Goal: Task Accomplishment & Management: Manage account settings

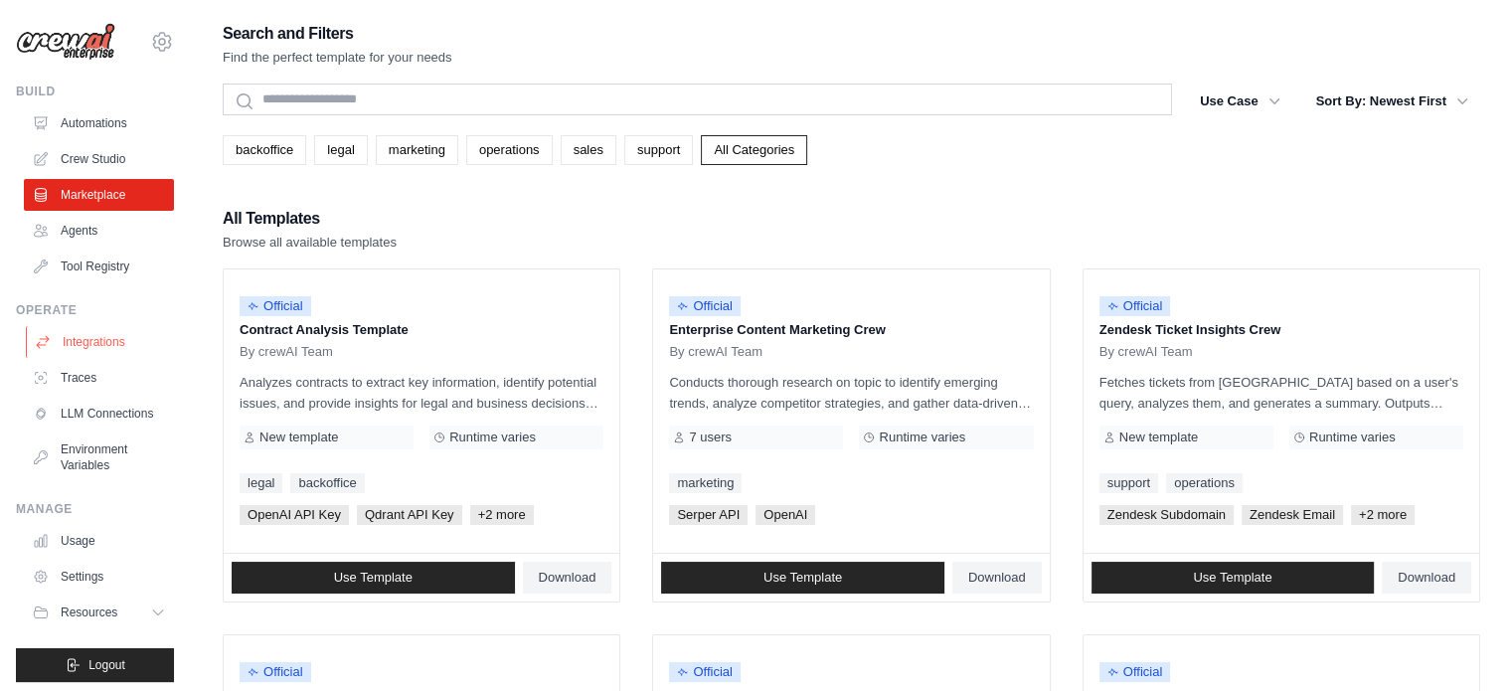
click at [100, 346] on link "Integrations" at bounding box center [101, 342] width 150 height 32
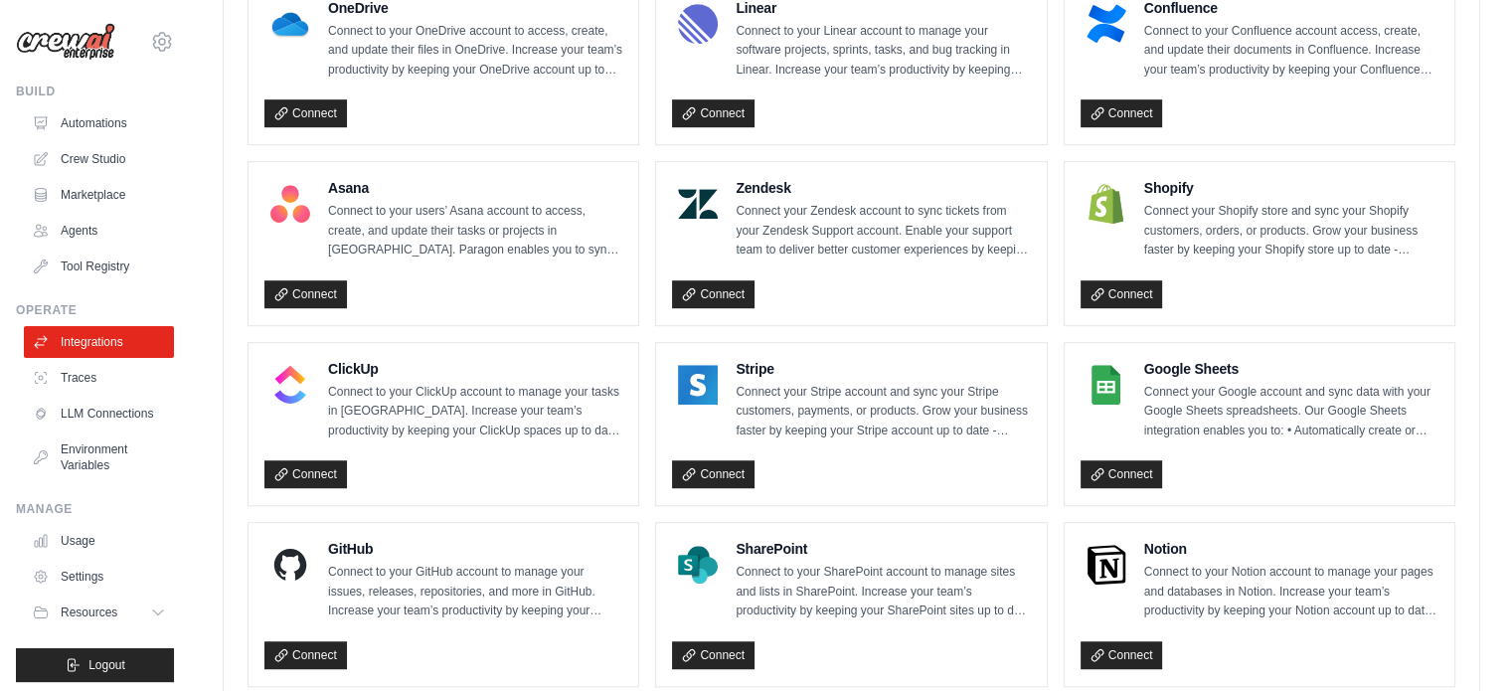
scroll to position [1183, 0]
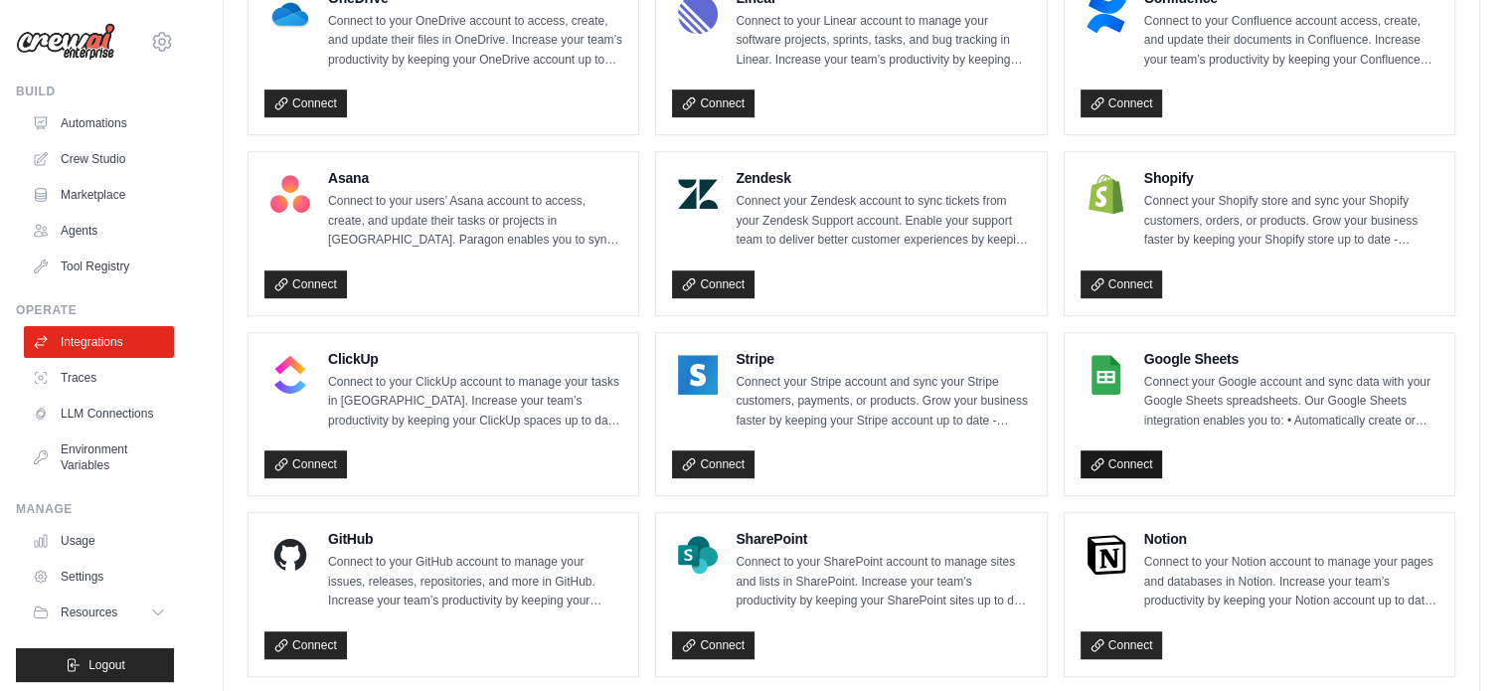
click at [1128, 452] on link "Connect" at bounding box center [1122, 464] width 83 height 28
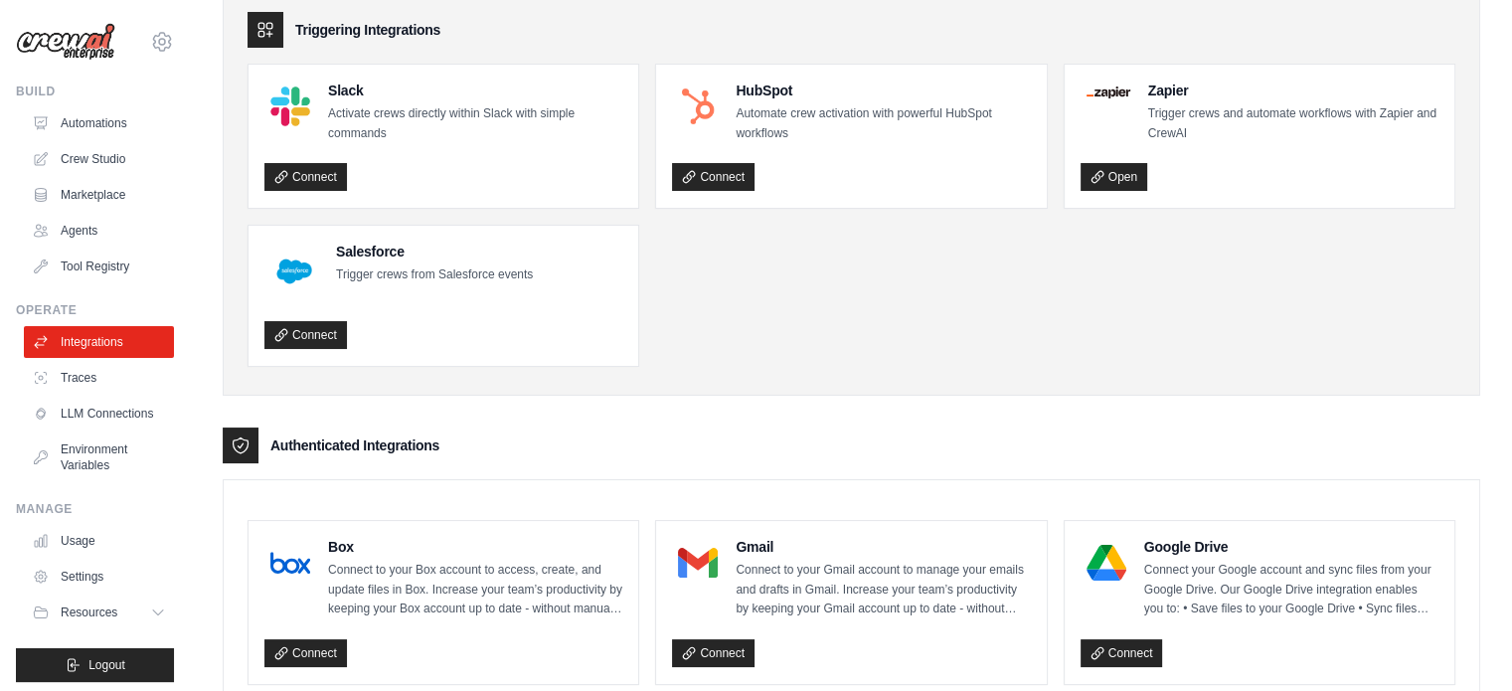
scroll to position [0, 0]
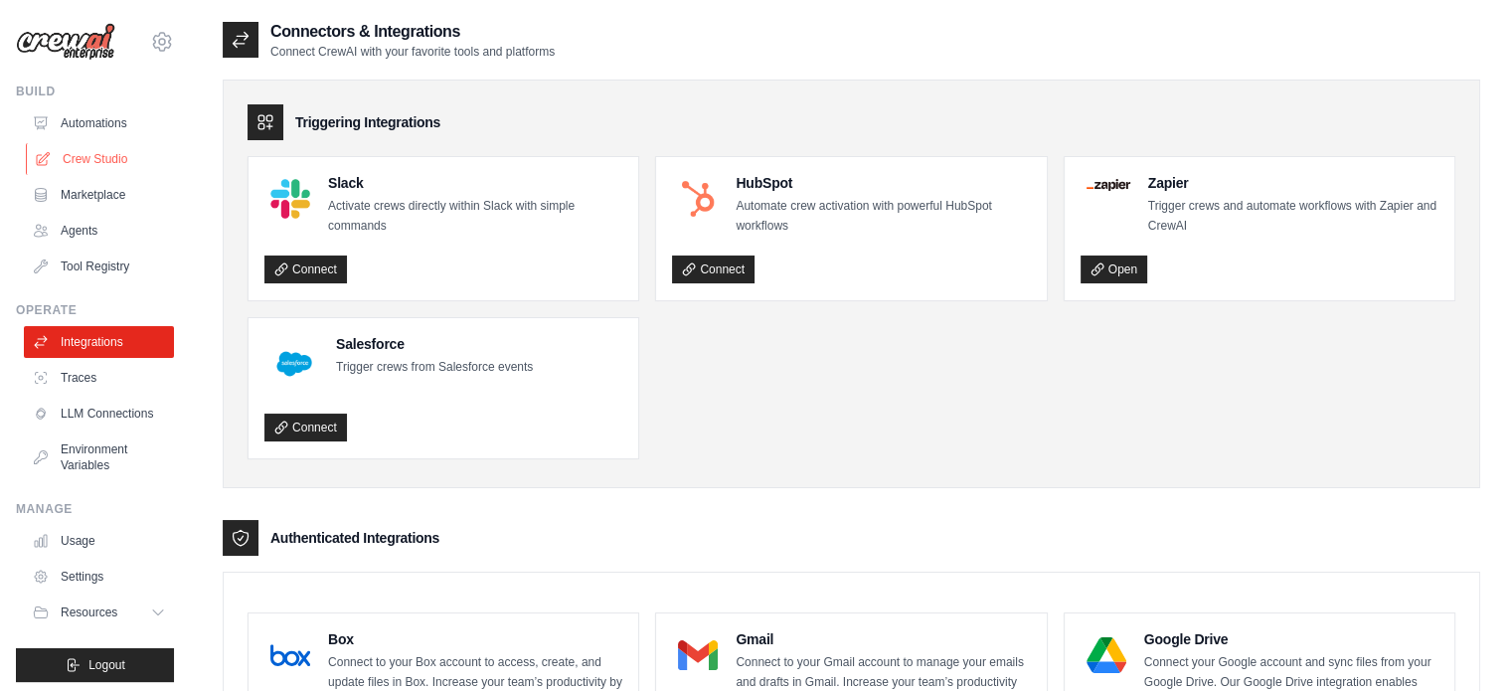
click at [82, 161] on link "Crew Studio" at bounding box center [101, 159] width 150 height 32
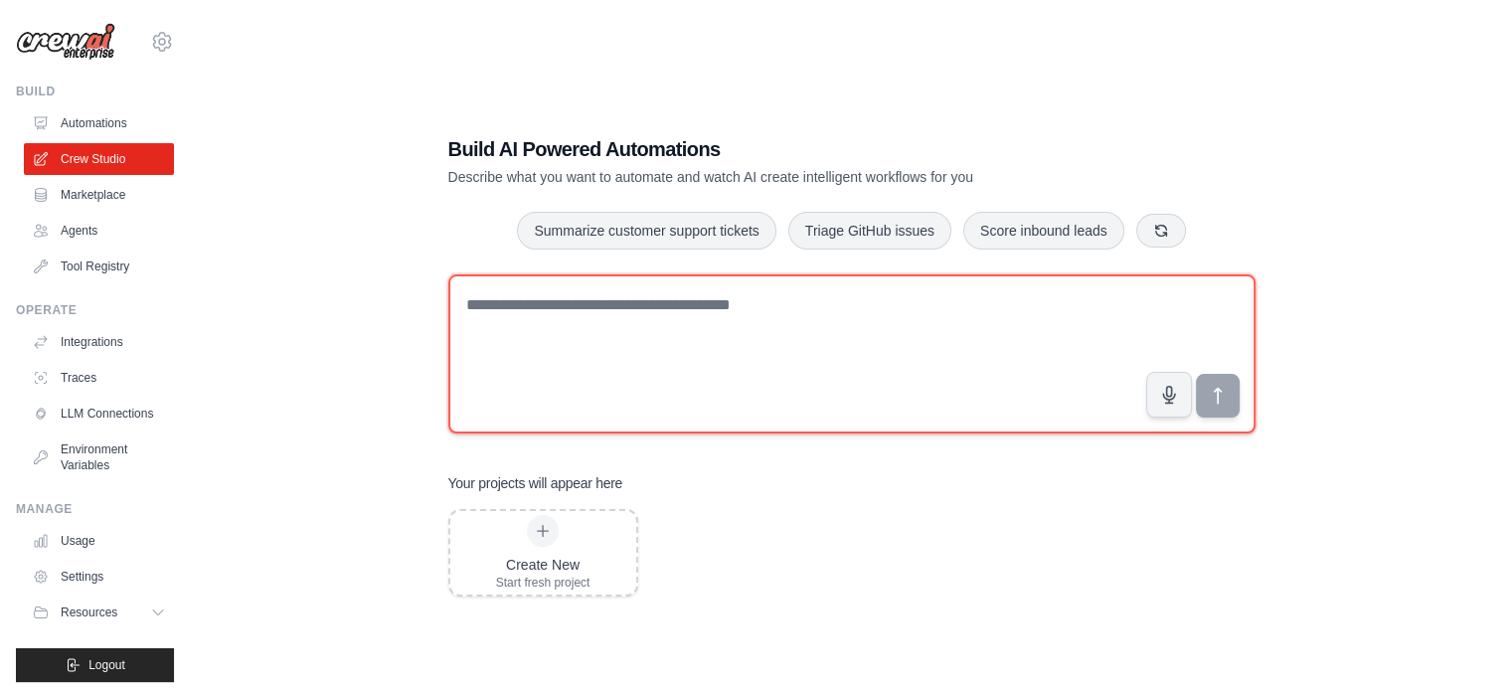
click at [592, 314] on textarea at bounding box center [851, 353] width 807 height 159
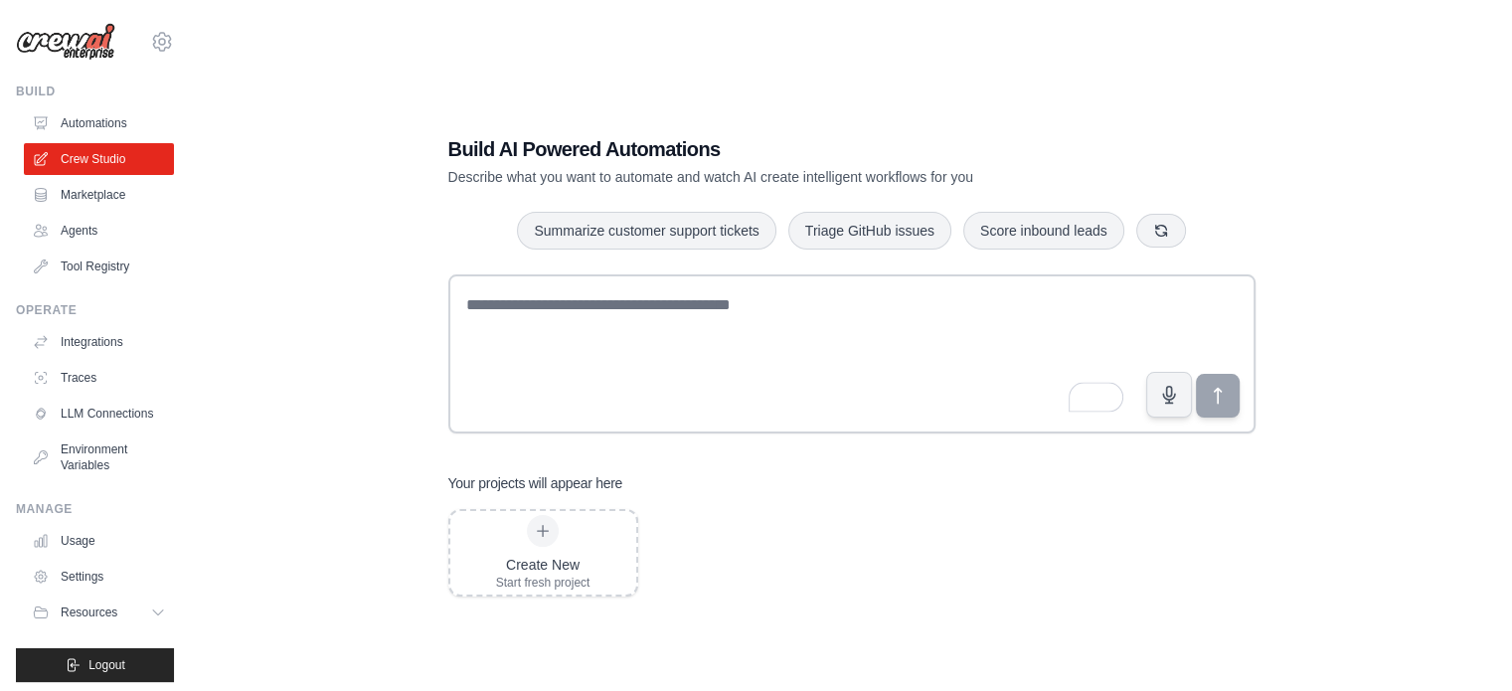
click at [71, 48] on img at bounding box center [65, 42] width 99 height 38
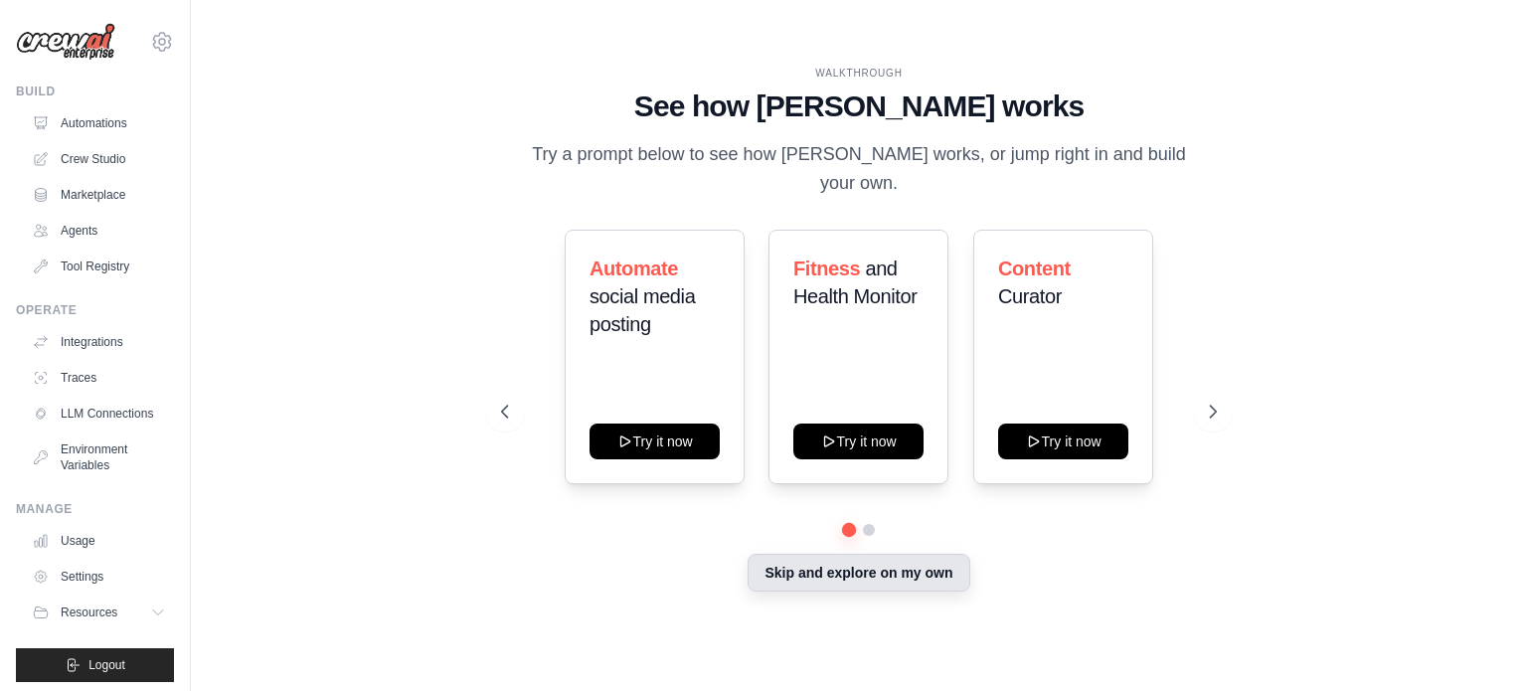
click at [852, 578] on button "Skip and explore on my own" at bounding box center [859, 573] width 222 height 38
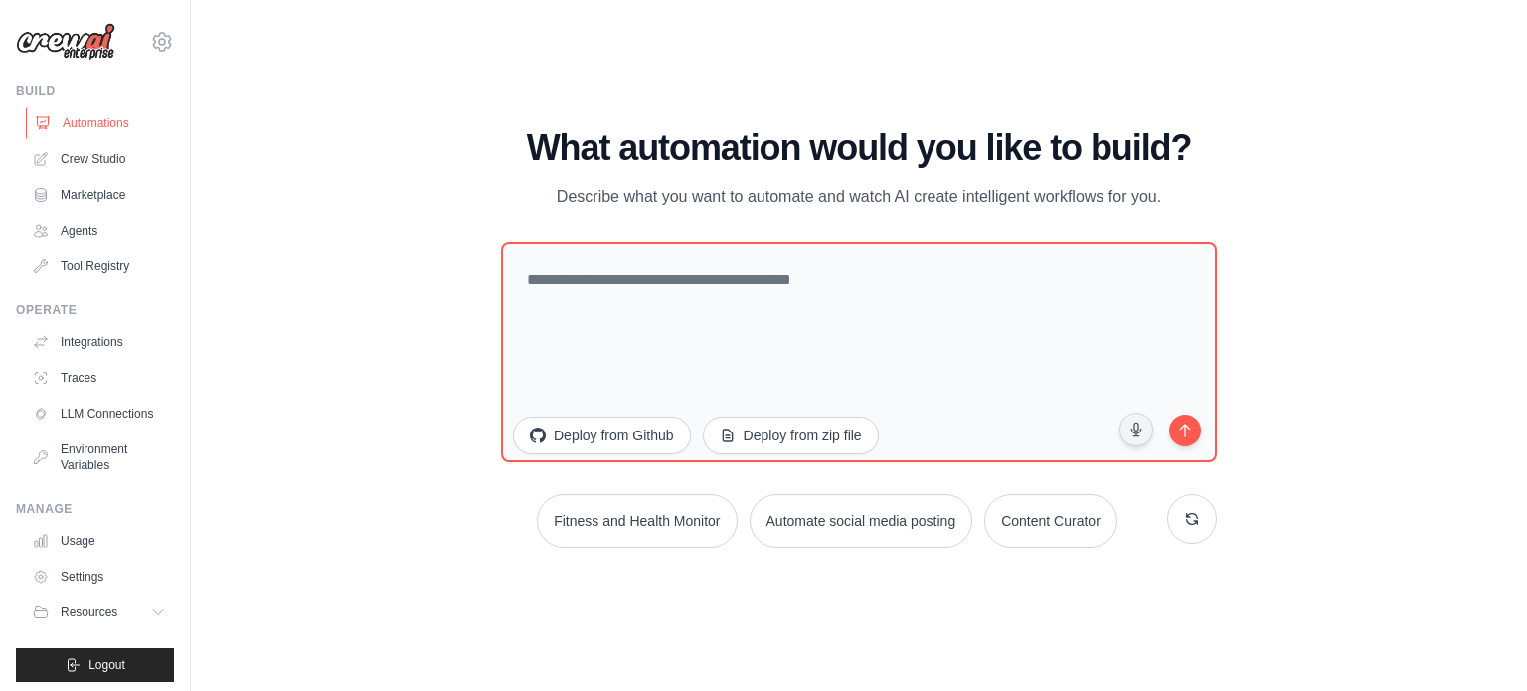
click at [84, 122] on link "Automations" at bounding box center [101, 123] width 150 height 32
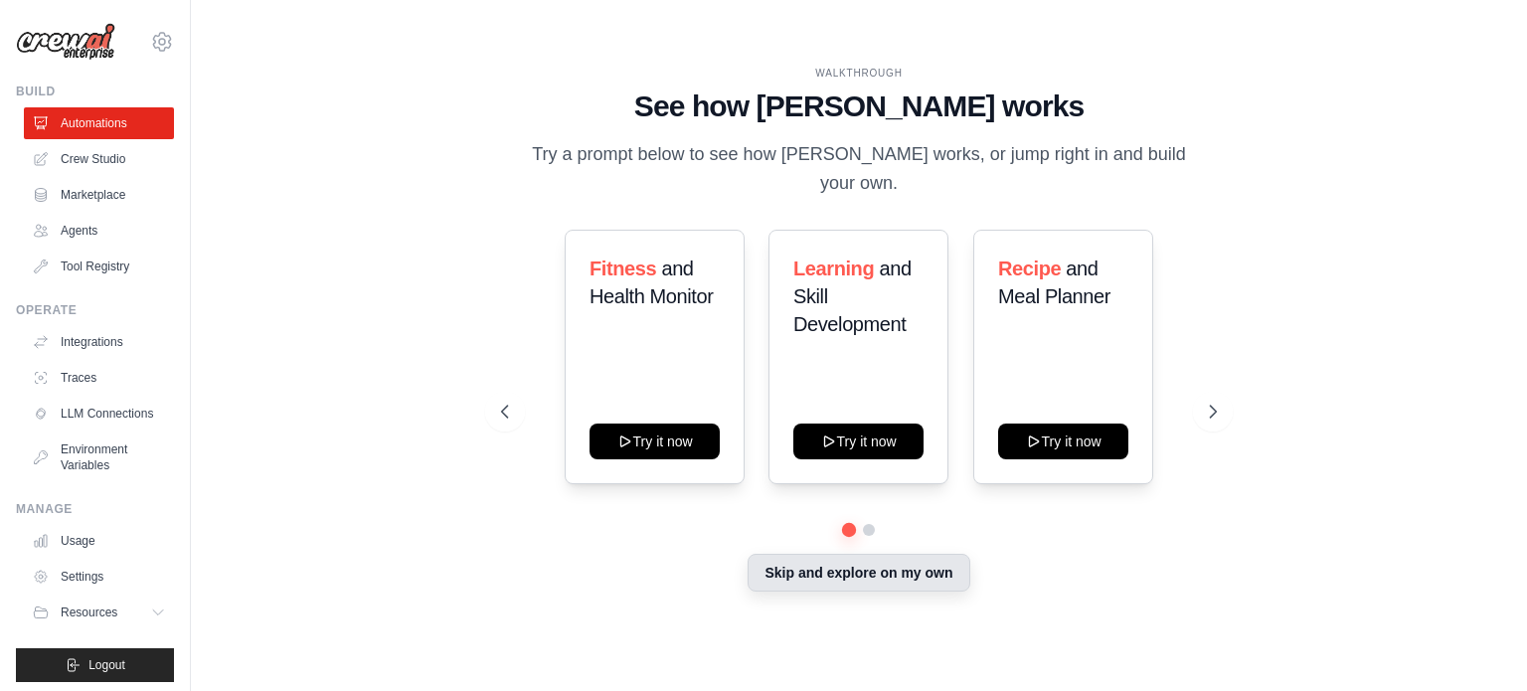
click at [844, 580] on button "Skip and explore on my own" at bounding box center [859, 573] width 222 height 38
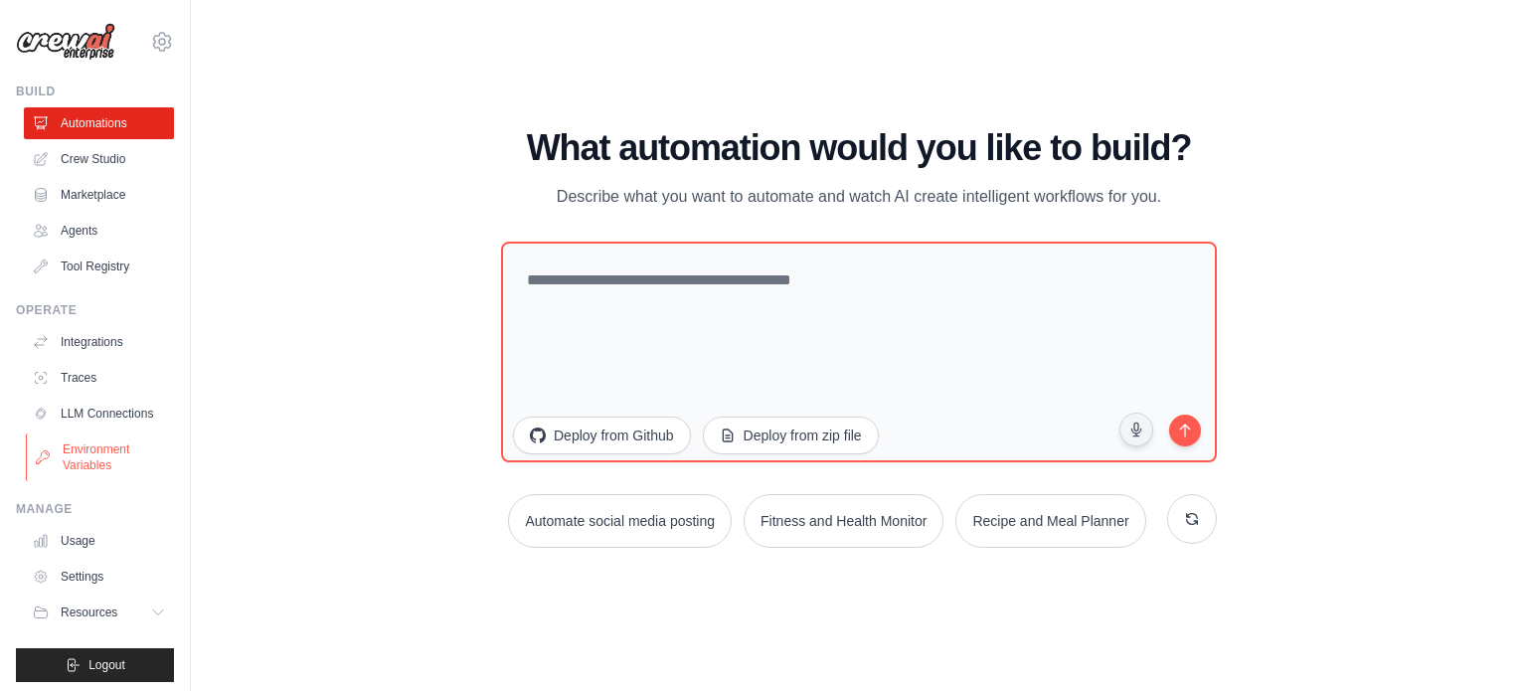
click at [108, 464] on link "Environment Variables" at bounding box center [101, 458] width 150 height 48
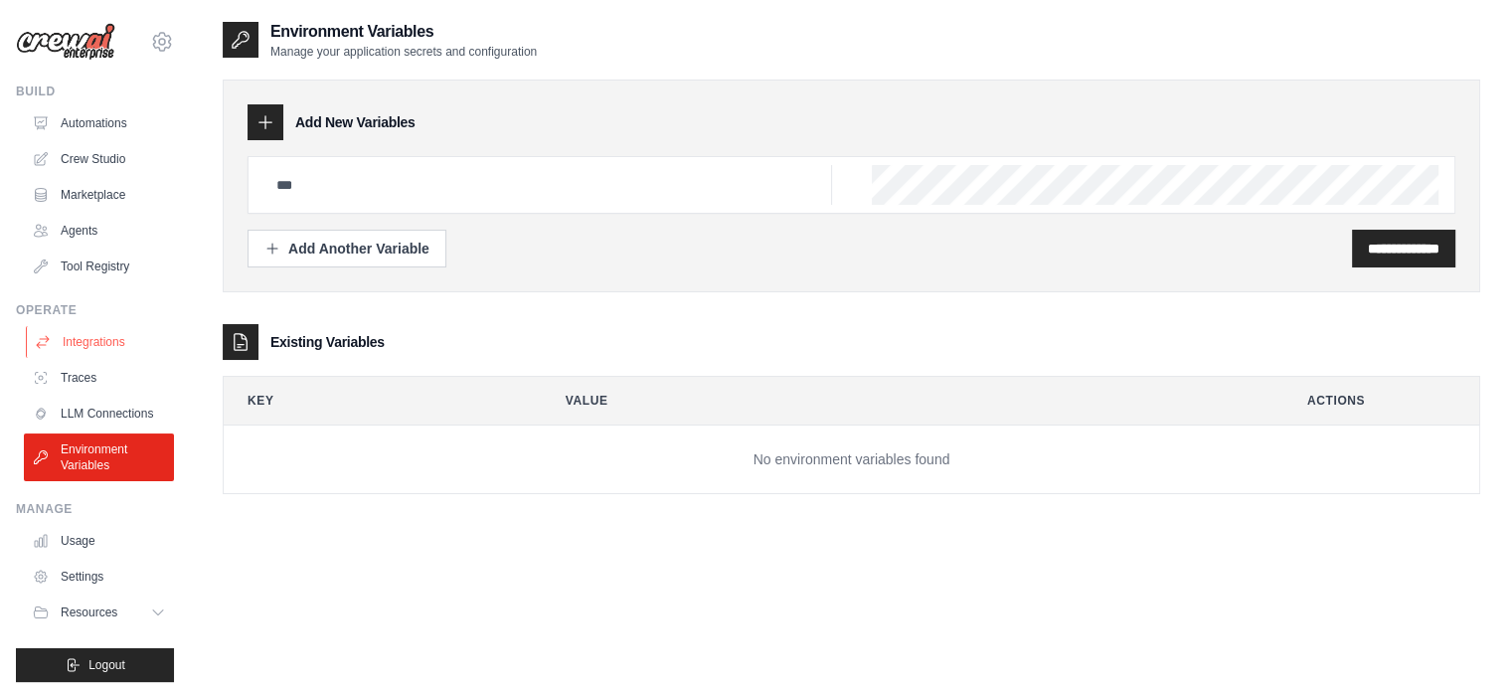
click at [101, 333] on link "Integrations" at bounding box center [101, 342] width 150 height 32
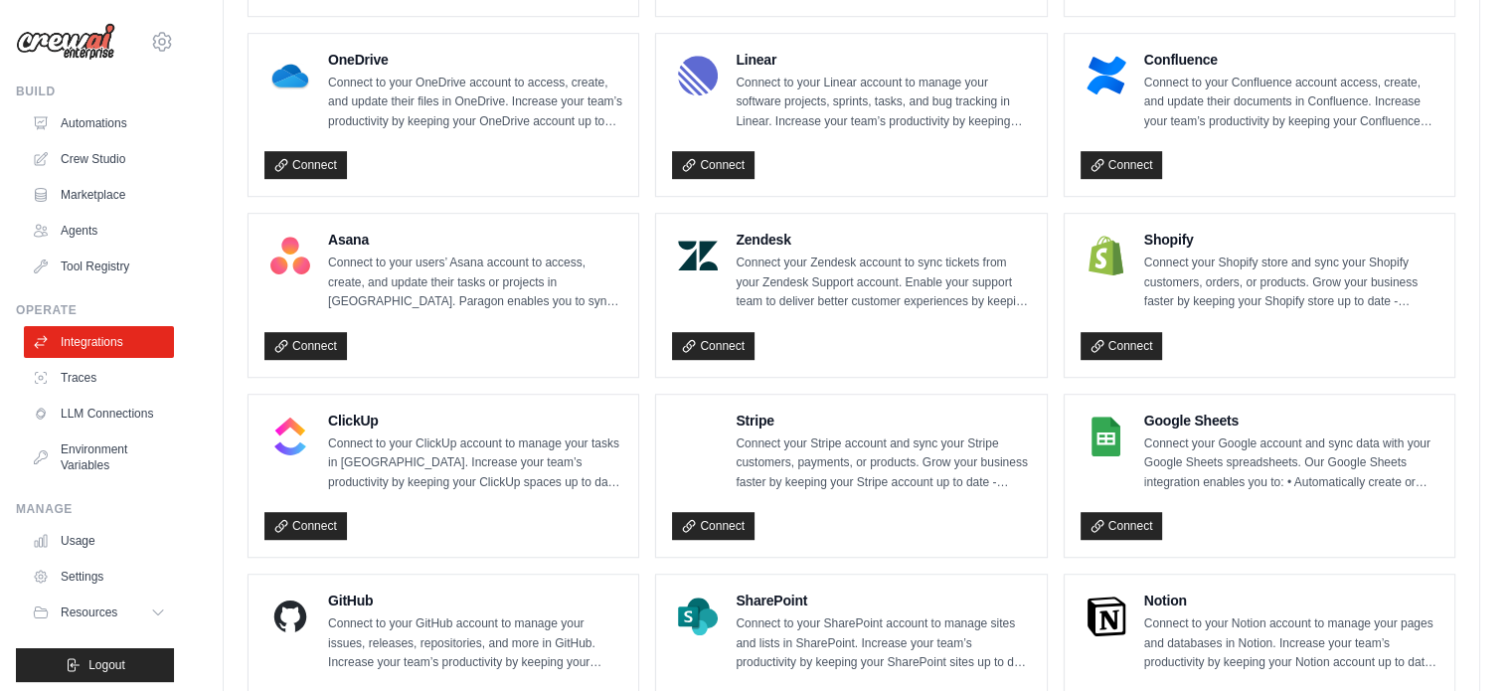
scroll to position [1403, 0]
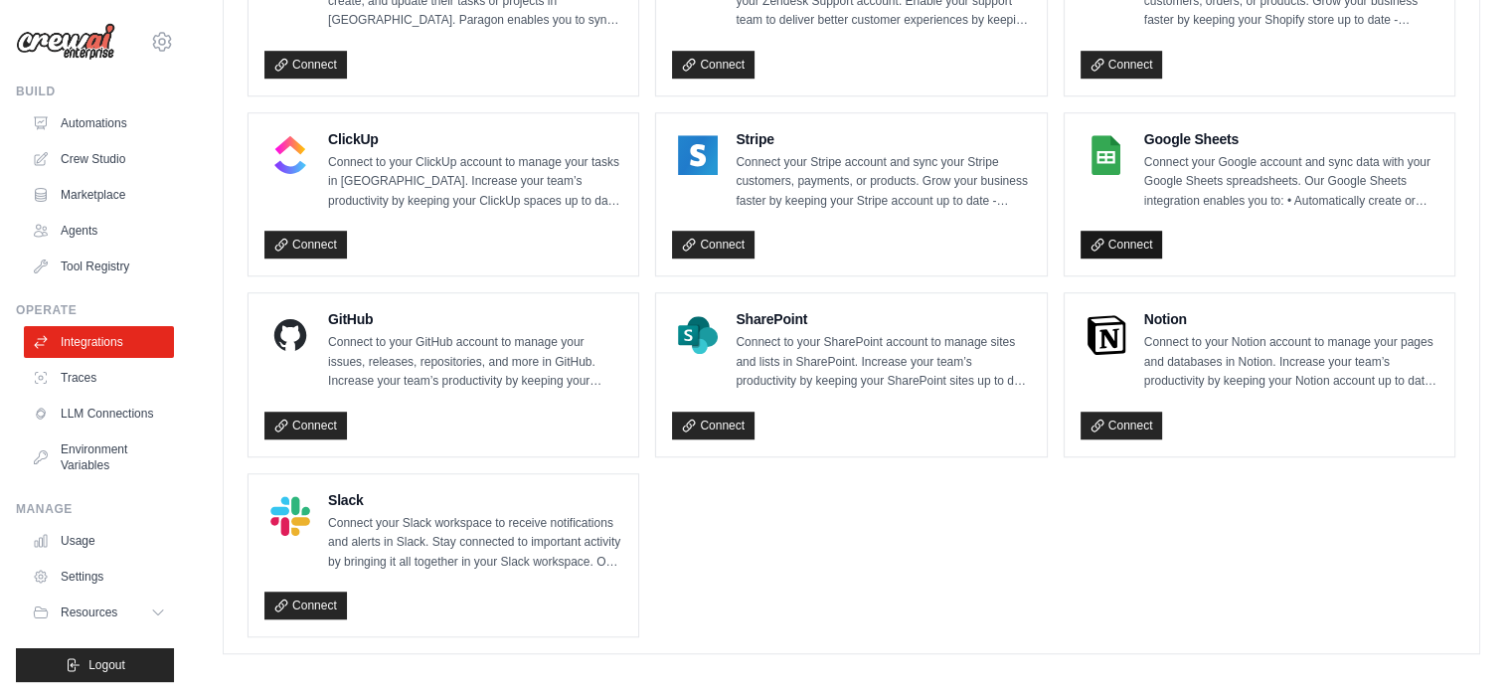
click at [1096, 242] on link "Connect" at bounding box center [1122, 245] width 83 height 28
click at [1129, 234] on link "Connect" at bounding box center [1122, 245] width 83 height 28
click at [75, 410] on link "LLM Connections" at bounding box center [101, 414] width 150 height 32
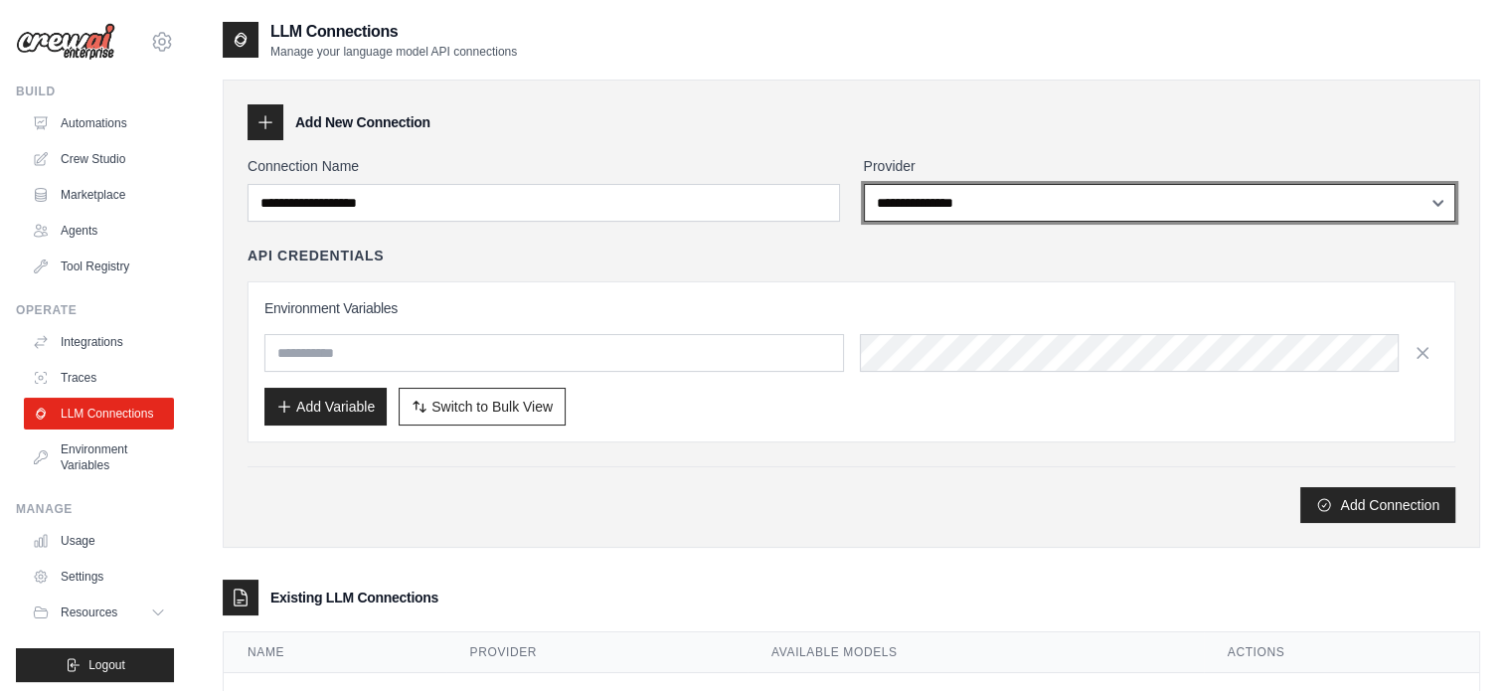
click at [989, 196] on select "**********" at bounding box center [1160, 203] width 593 height 38
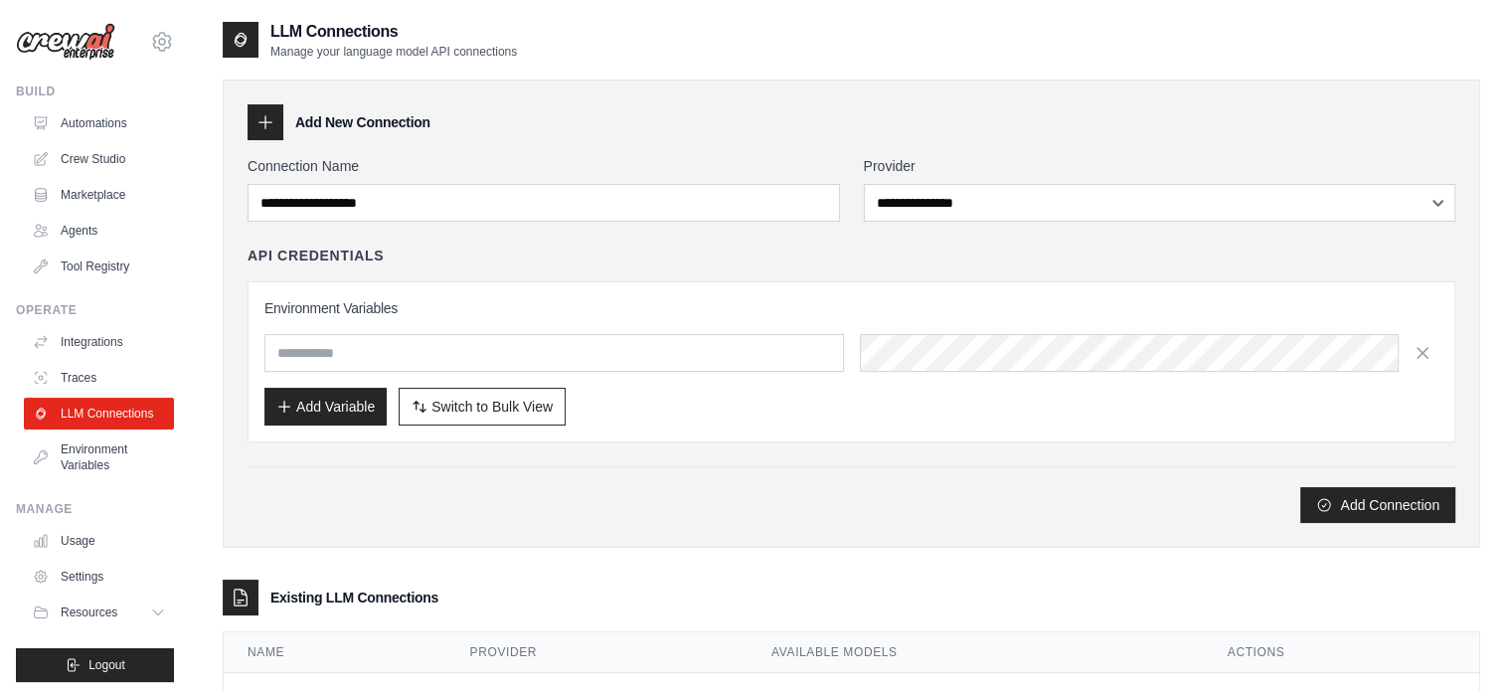
click at [697, 114] on div "Add New Connection" at bounding box center [852, 122] width 1208 height 36
click at [114, 461] on link "Environment Variables" at bounding box center [101, 458] width 150 height 48
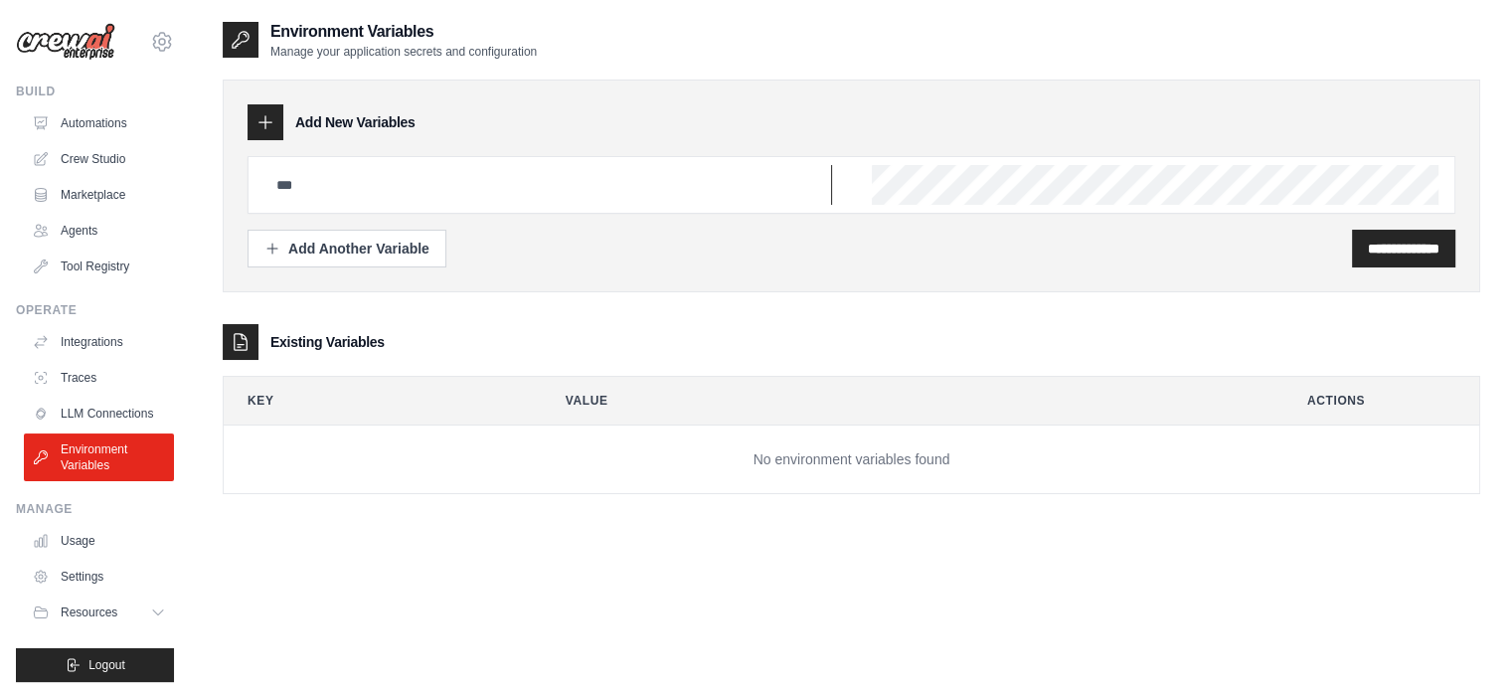
click at [309, 177] on input "text" at bounding box center [548, 185] width 568 height 40
click at [91, 163] on link "Crew Studio" at bounding box center [101, 159] width 150 height 32
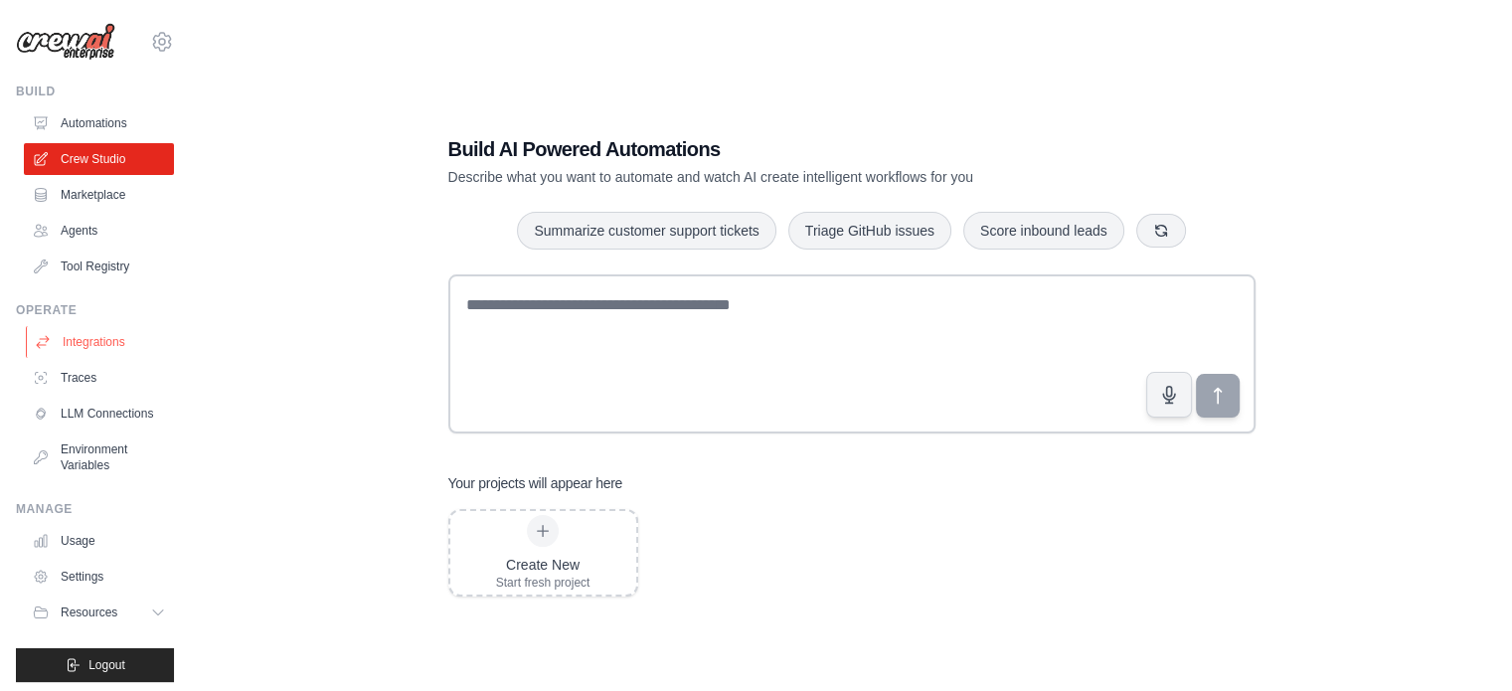
click at [86, 345] on link "Integrations" at bounding box center [101, 342] width 150 height 32
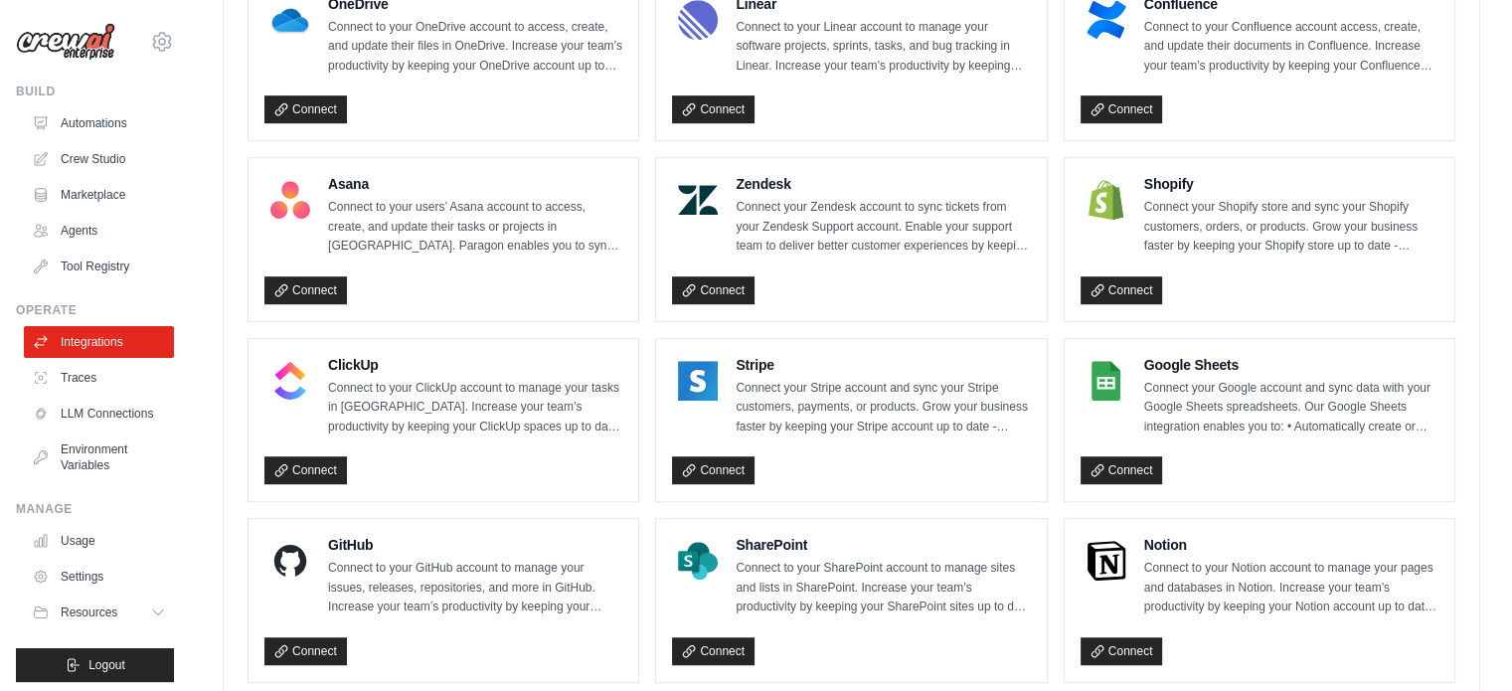
scroll to position [1217, 0]
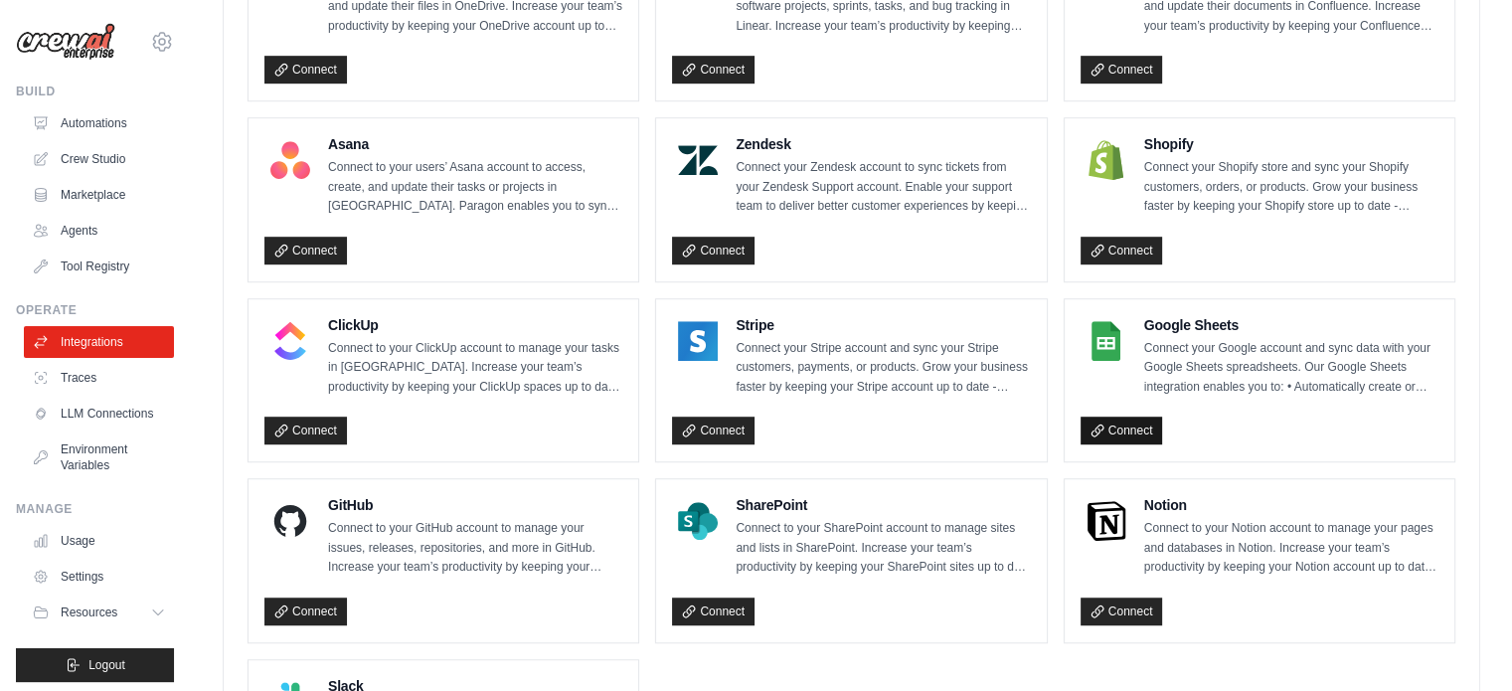
click at [1128, 428] on link "Connect" at bounding box center [1122, 431] width 83 height 28
click at [107, 592] on link "Settings" at bounding box center [101, 577] width 150 height 32
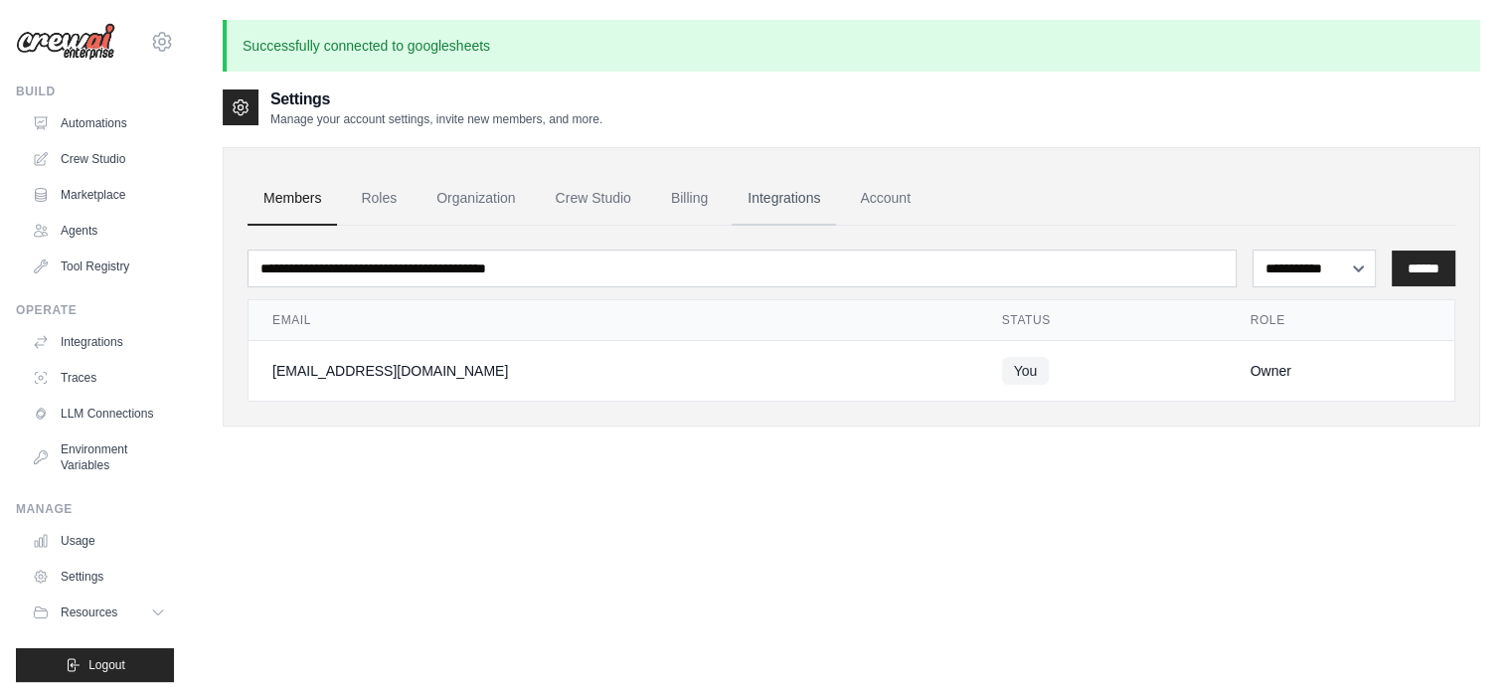
click at [811, 194] on link "Integrations" at bounding box center [784, 199] width 104 height 54
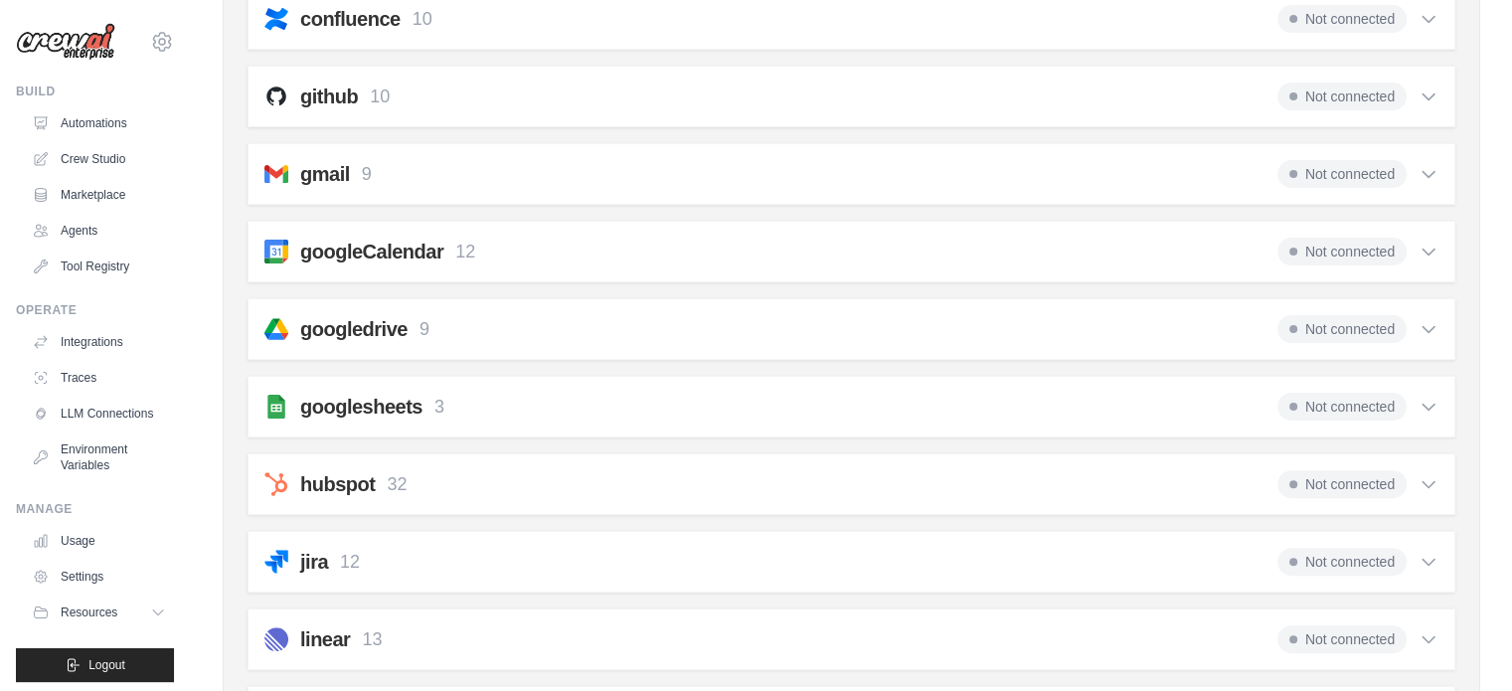
scroll to position [521, 0]
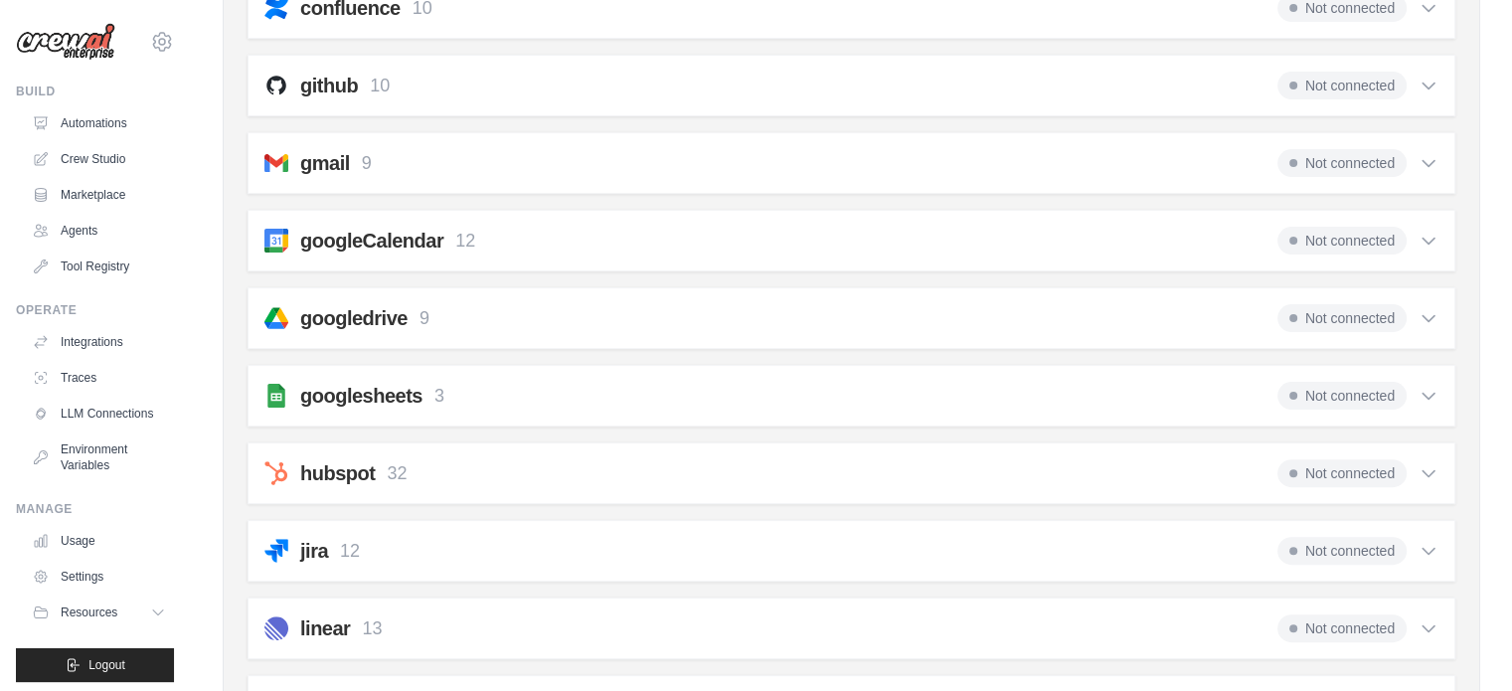
click at [1385, 394] on span "Not connected" at bounding box center [1342, 396] width 129 height 28
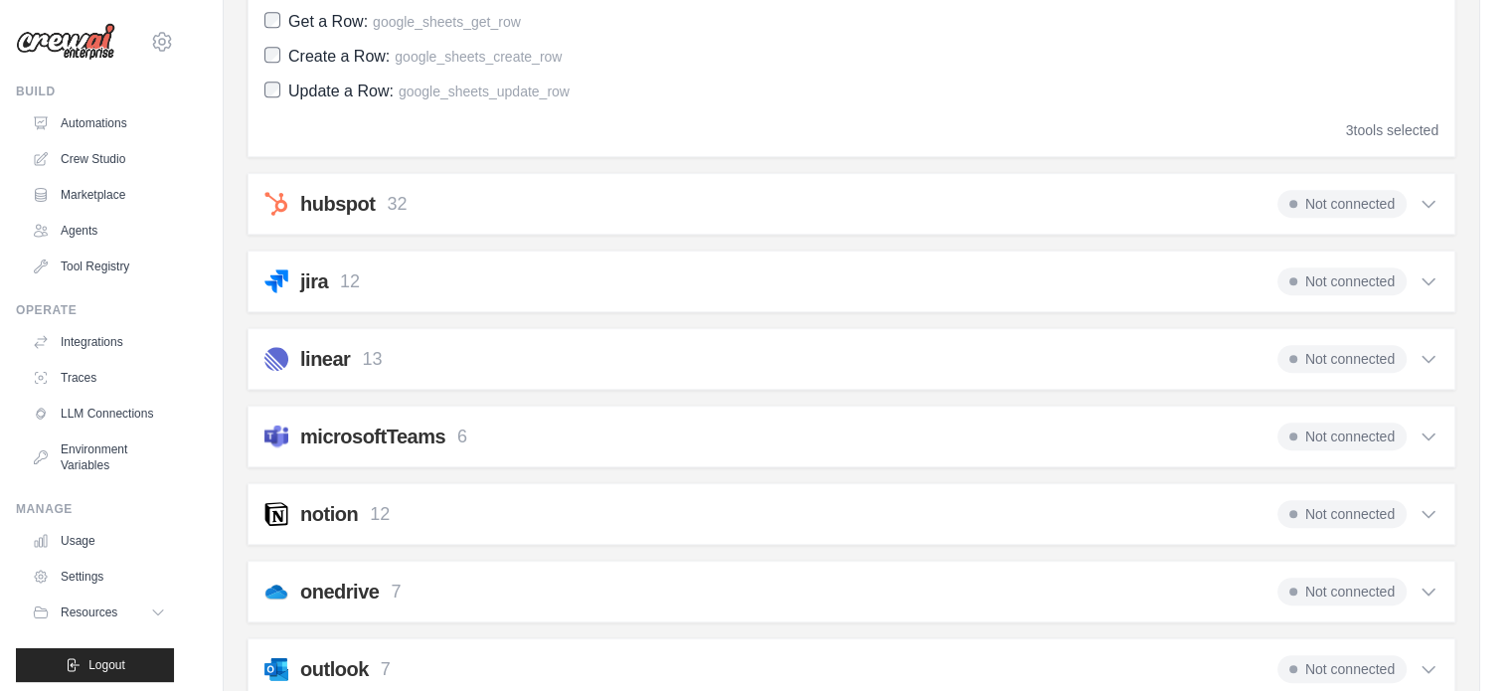
scroll to position [497, 0]
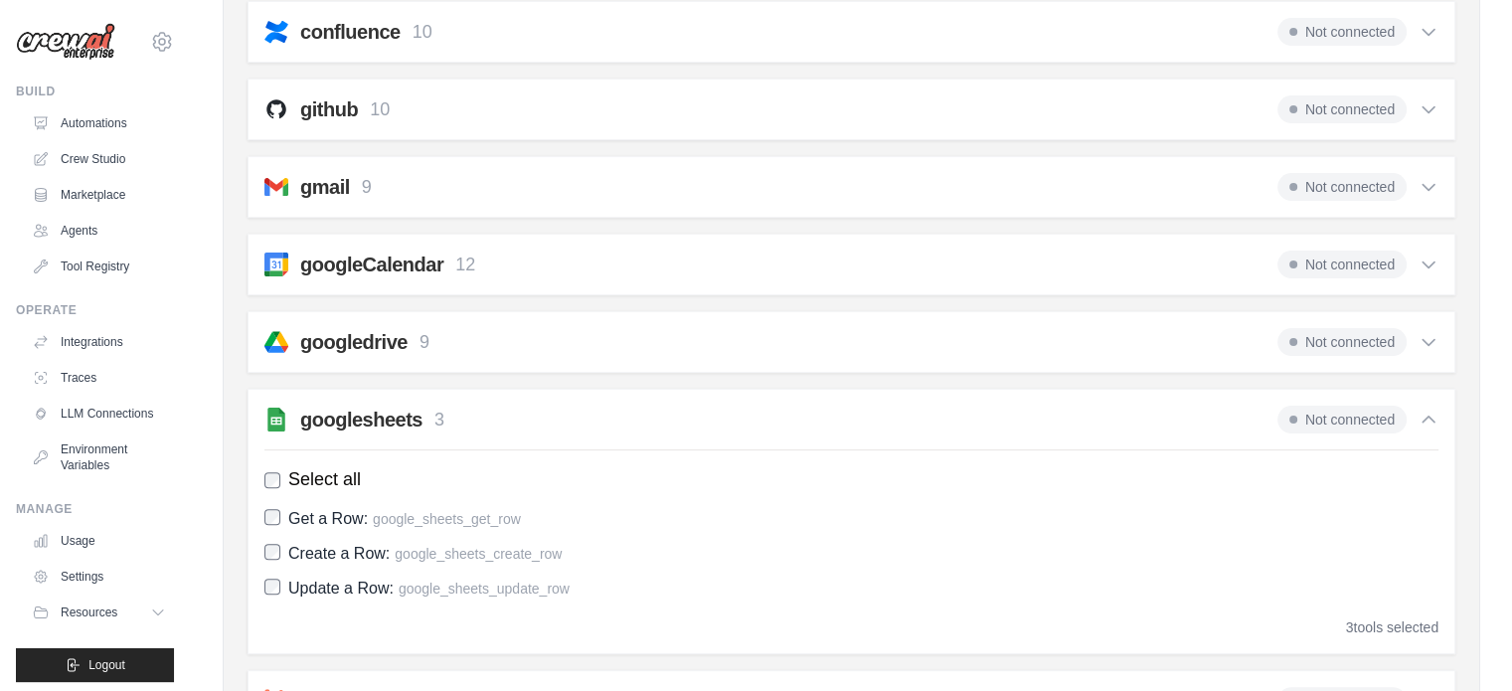
click at [1364, 415] on span "Not connected" at bounding box center [1342, 420] width 129 height 28
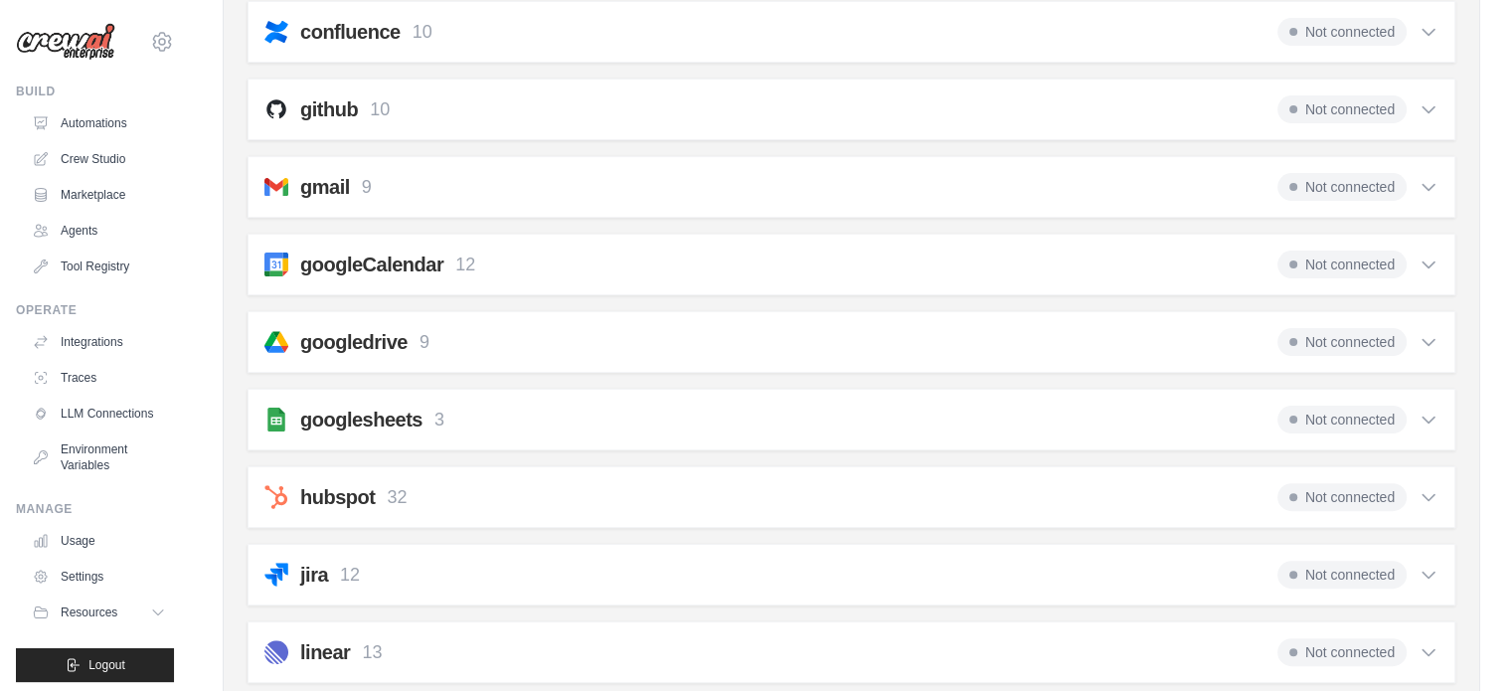
scroll to position [0, 0]
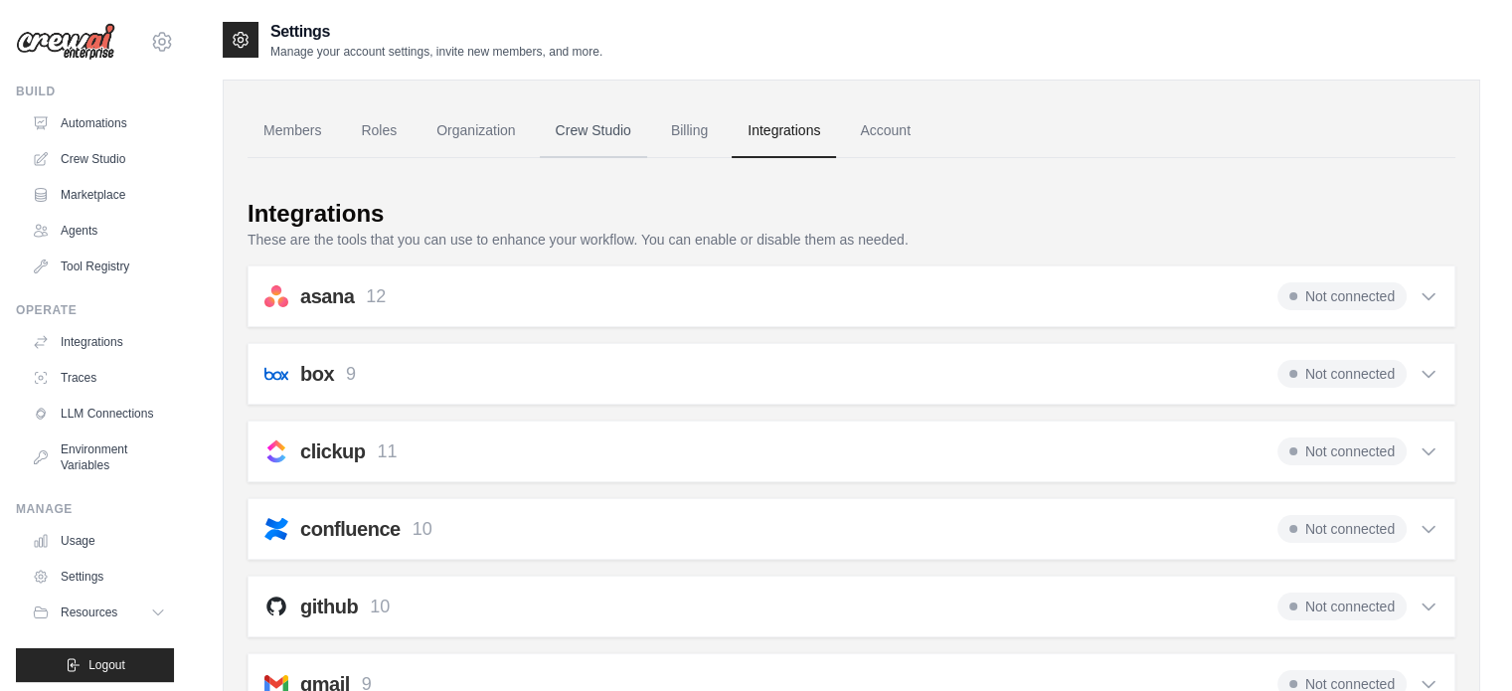
click at [573, 131] on link "Crew Studio" at bounding box center [593, 131] width 107 height 54
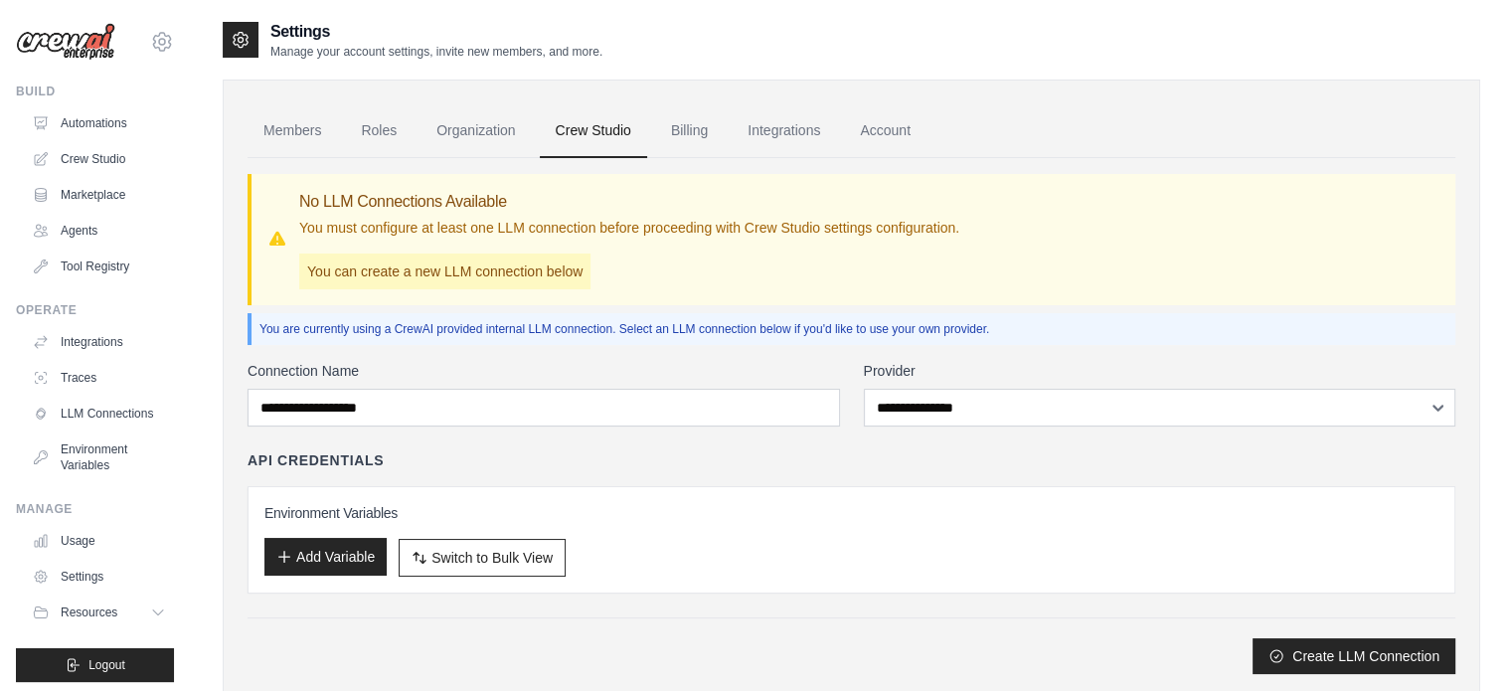
click at [342, 559] on button "Add Variable" at bounding box center [325, 557] width 122 height 38
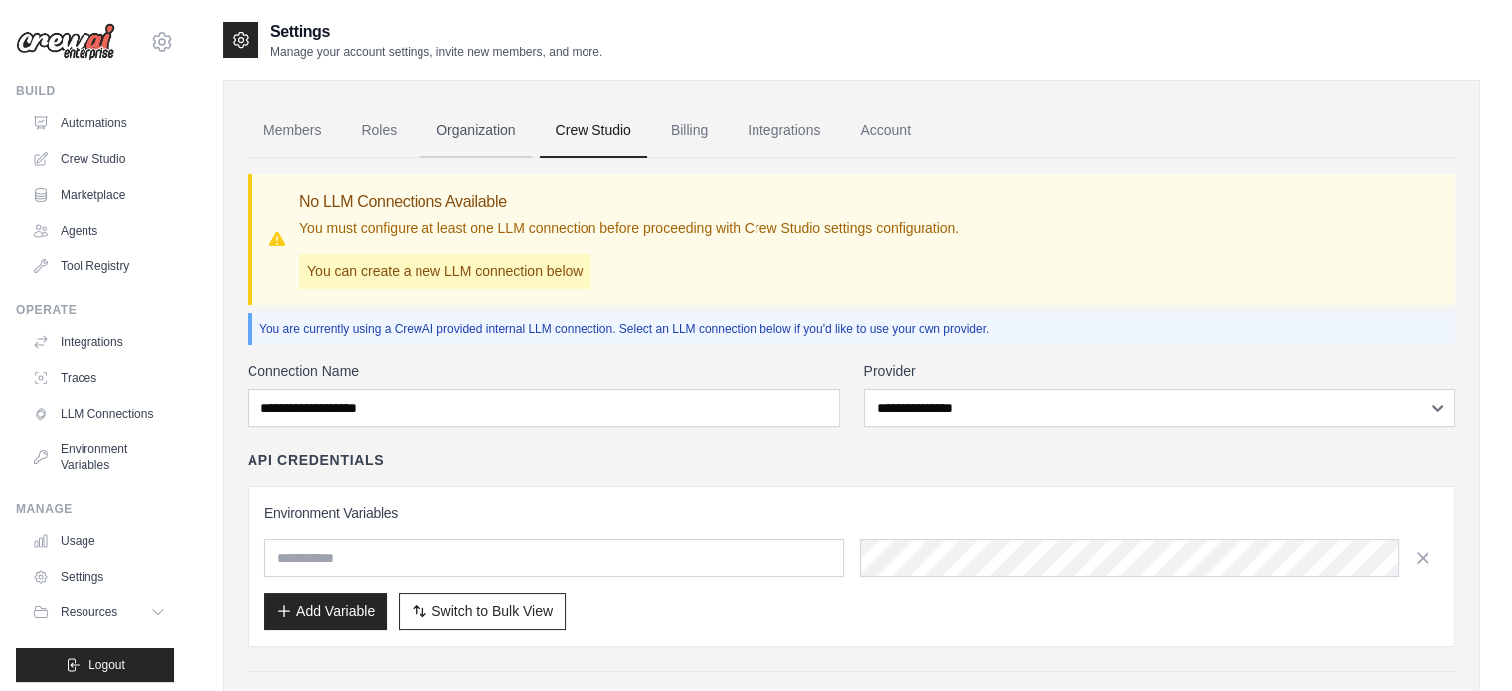
click at [465, 145] on link "Organization" at bounding box center [476, 131] width 110 height 54
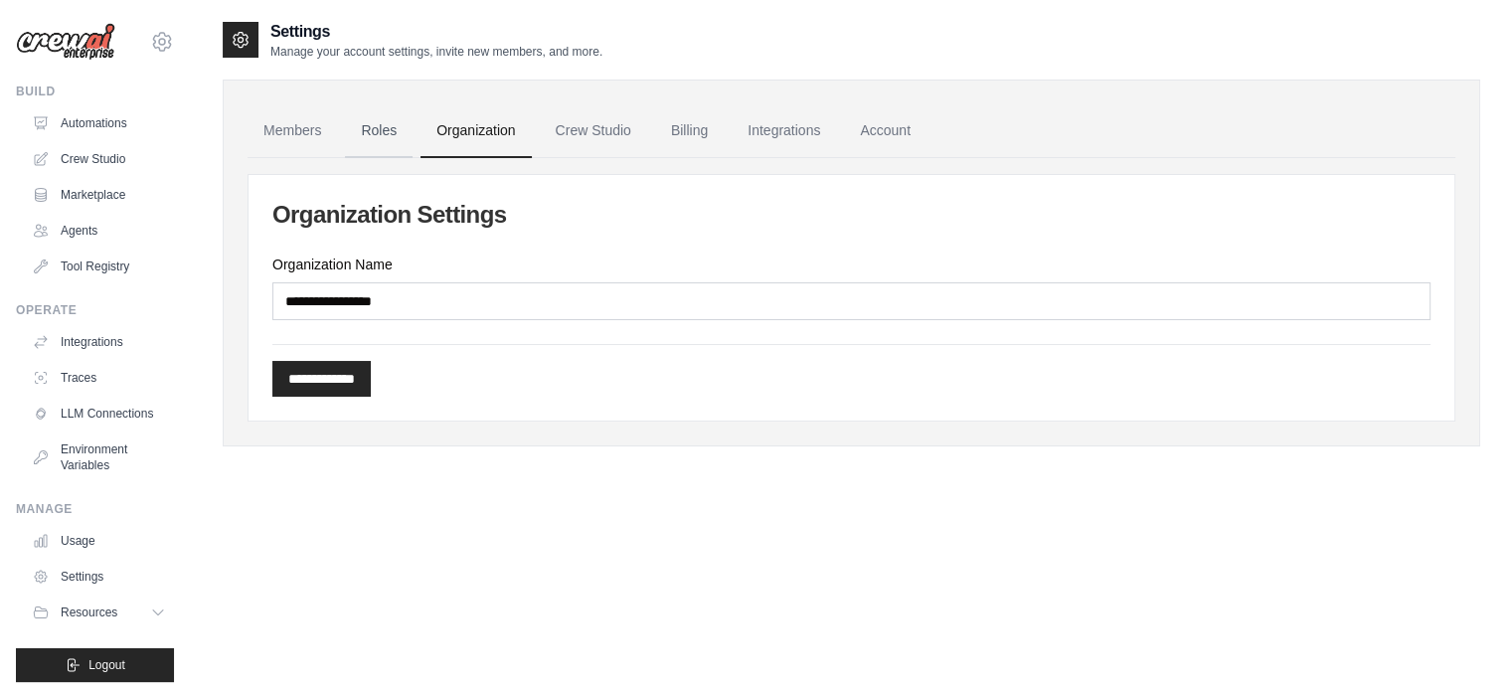
click at [374, 141] on link "Roles" at bounding box center [379, 131] width 68 height 54
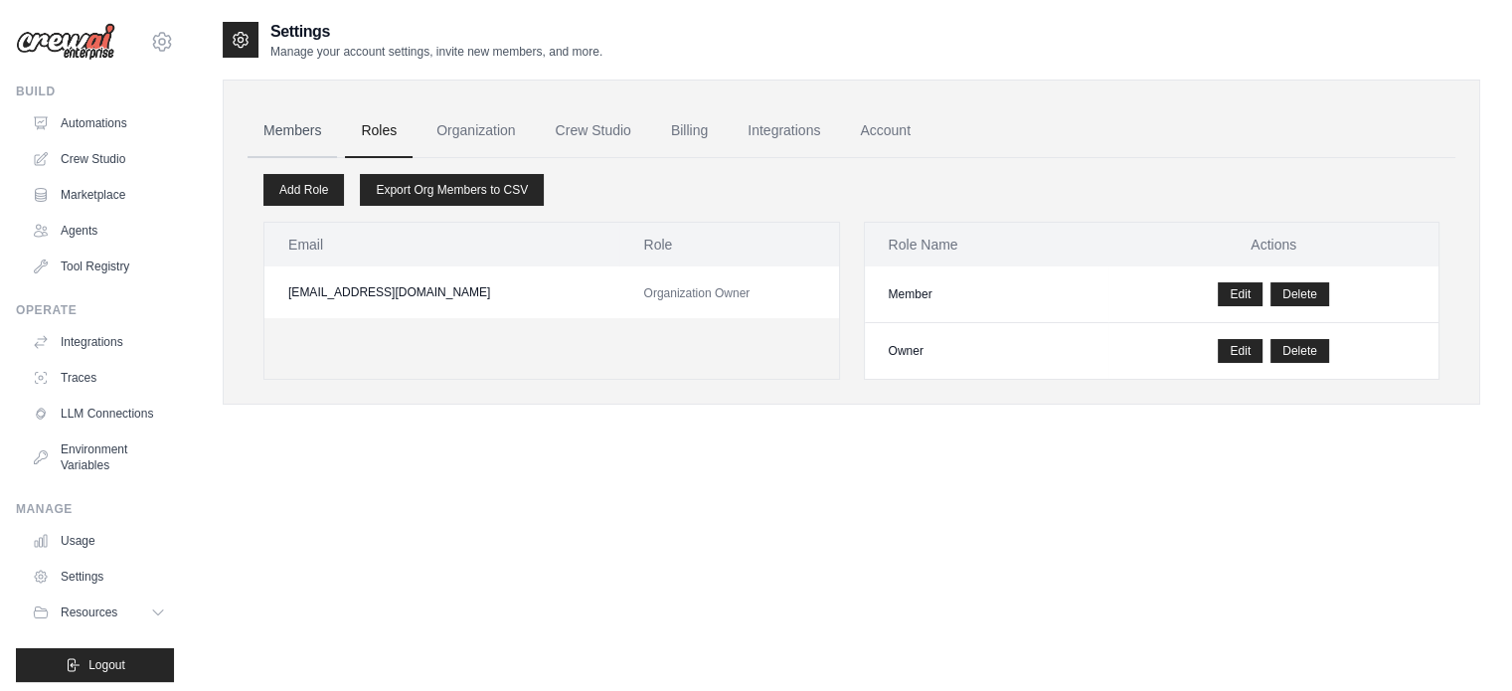
click at [297, 135] on link "Members" at bounding box center [292, 131] width 89 height 54
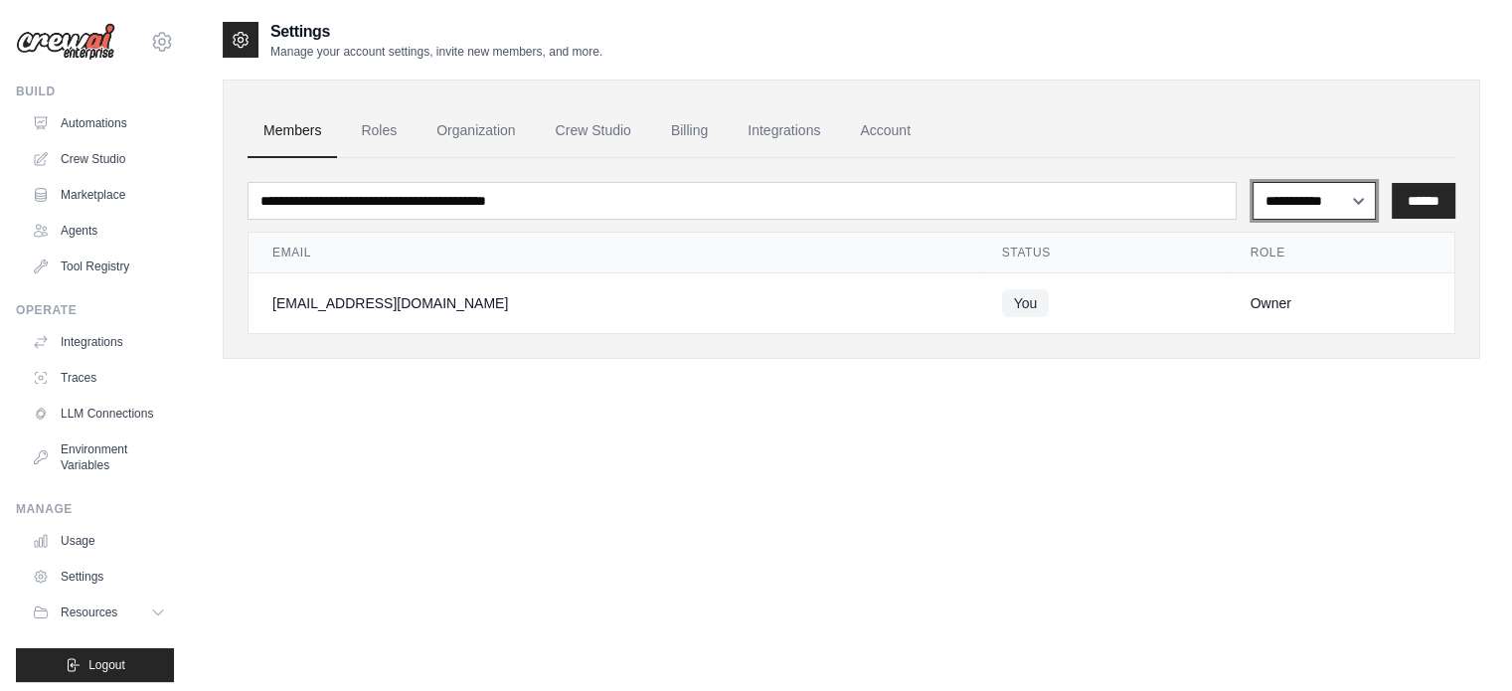
click at [1337, 199] on select "**********" at bounding box center [1314, 201] width 123 height 38
select select "******"
click at [1253, 182] on select "**********" at bounding box center [1314, 201] width 123 height 38
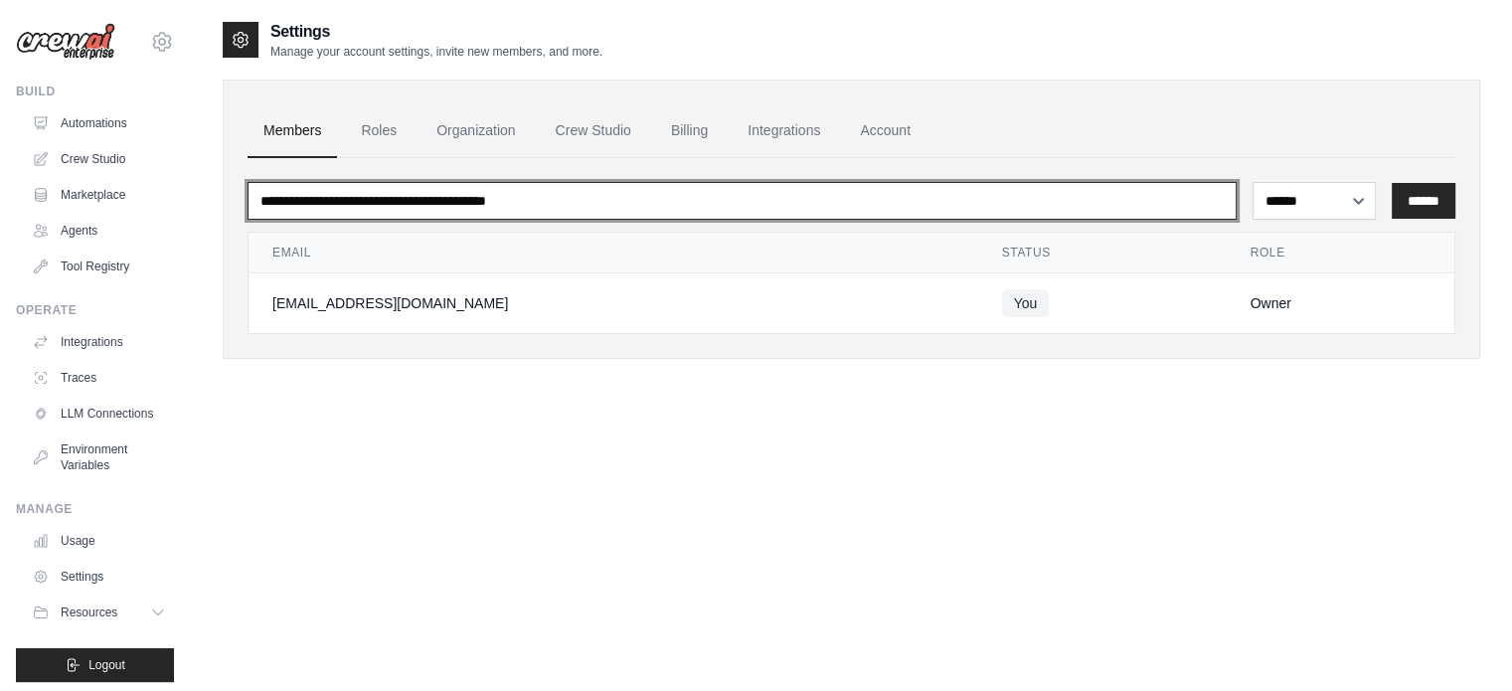
click at [571, 199] on input "email" at bounding box center [742, 201] width 989 height 38
type input "**********"
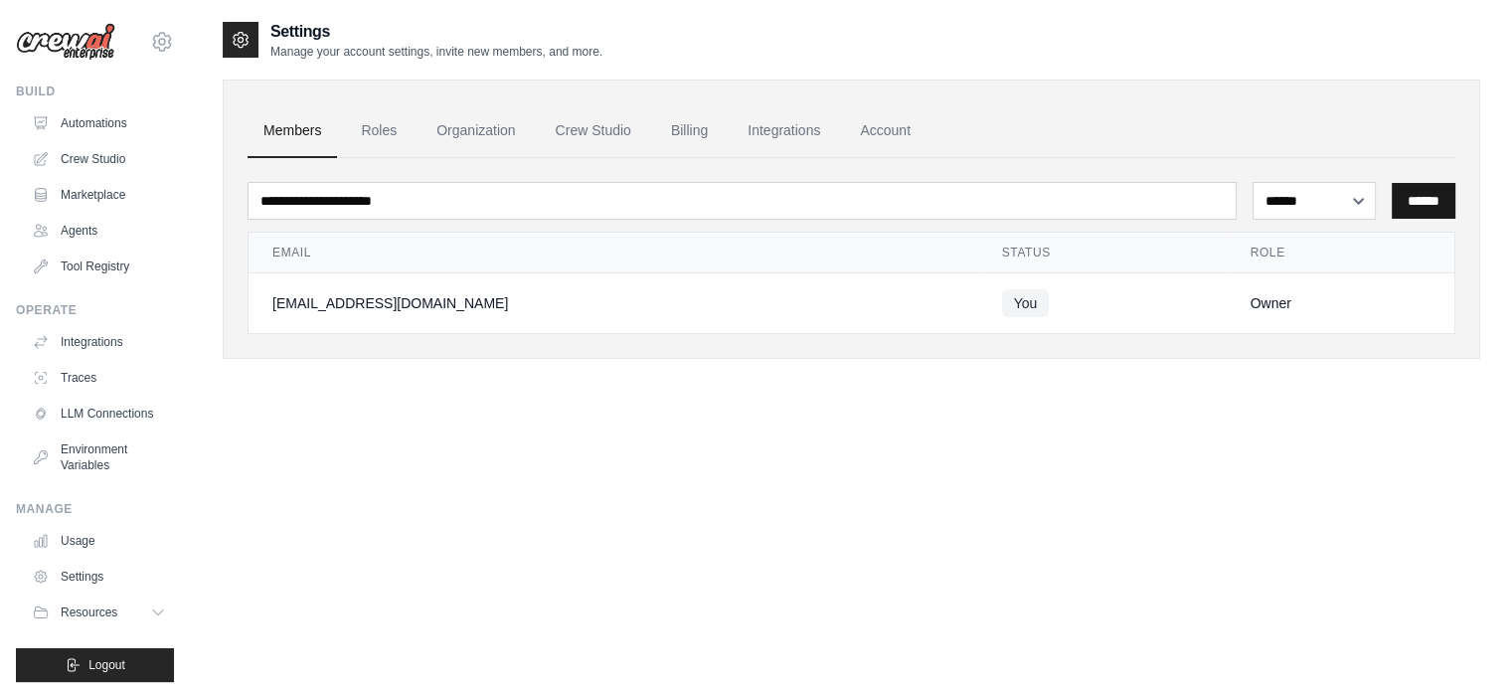
click at [1408, 200] on input "******" at bounding box center [1424, 201] width 64 height 36
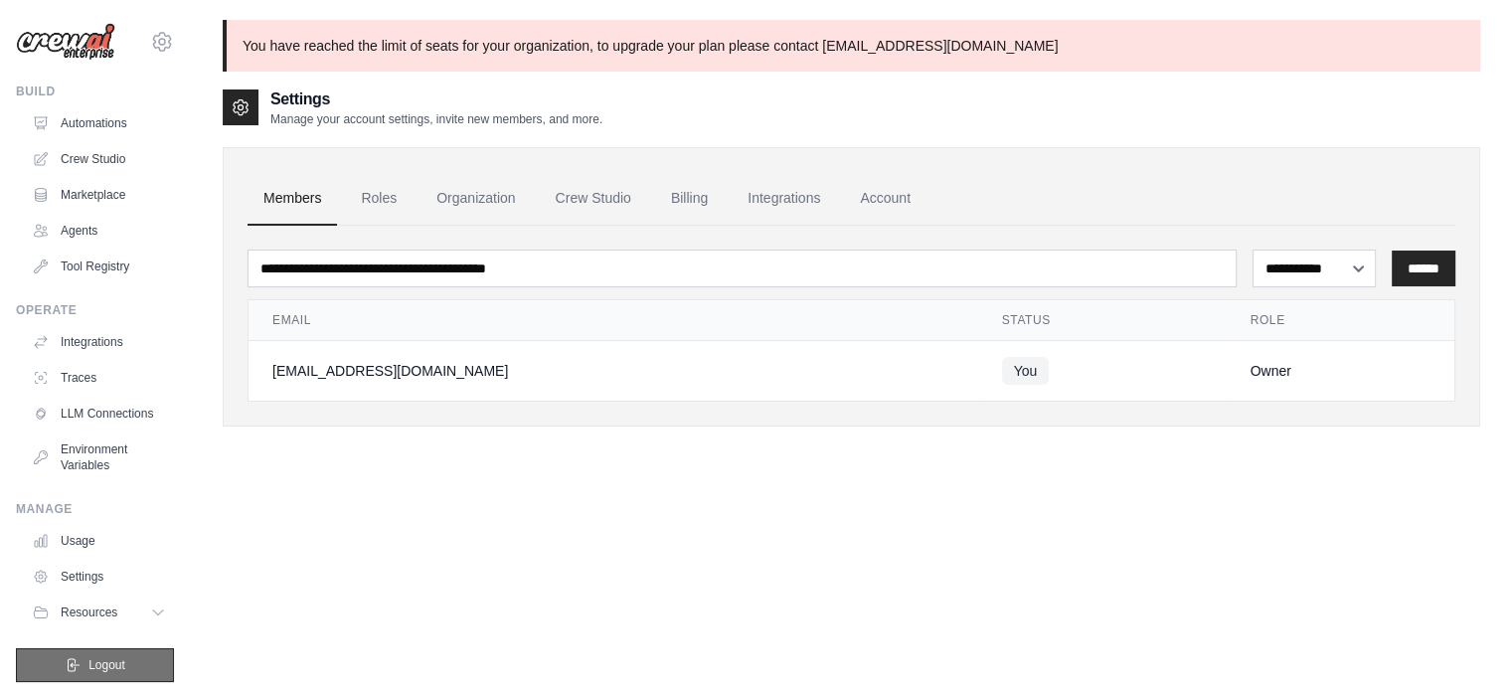
click at [100, 673] on span "Logout" at bounding box center [106, 665] width 37 height 16
